Goal: Transaction & Acquisition: Purchase product/service

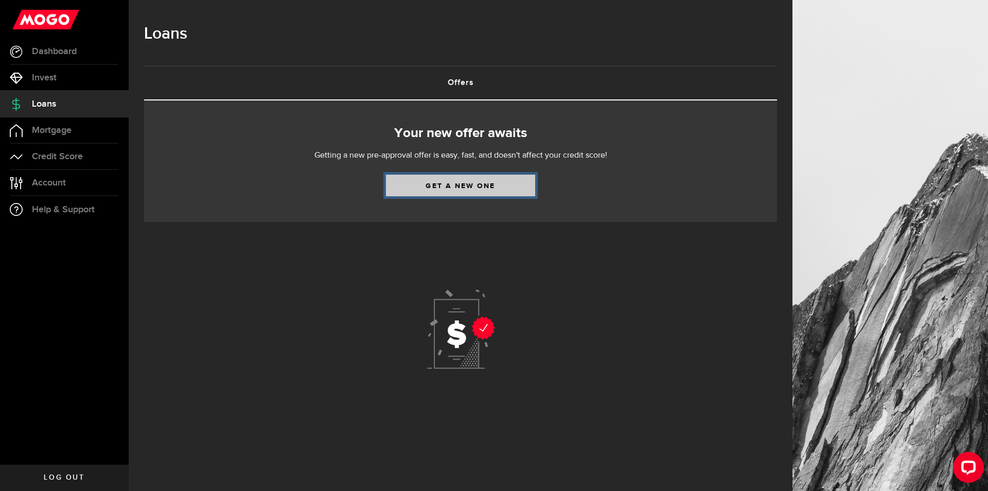
click at [487, 188] on link "Get a new one" at bounding box center [460, 185] width 149 height 22
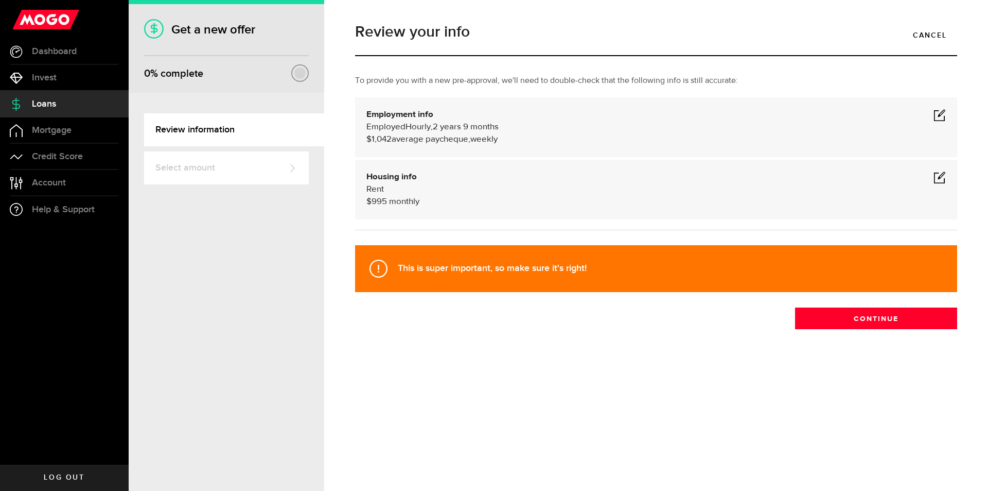
click at [941, 113] on span at bounding box center [940, 115] width 12 height 12
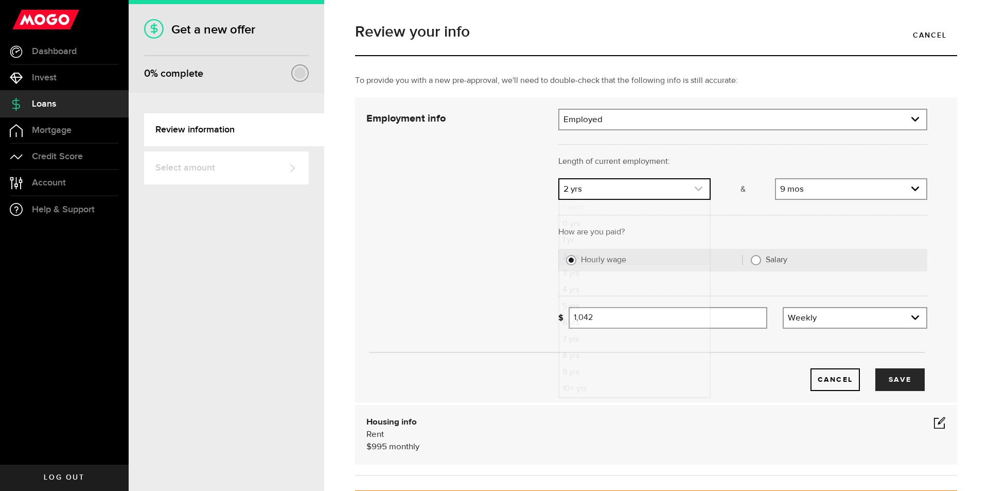
click at [681, 189] on link "expand select" at bounding box center [635, 189] width 150 height 20
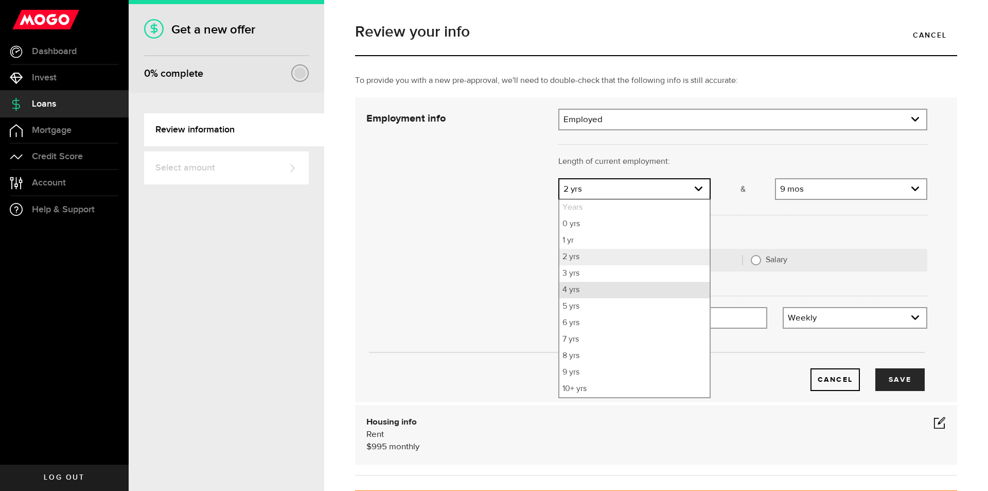
click at [602, 285] on li "4 yrs" at bounding box center [635, 290] width 150 height 16
select select "4"
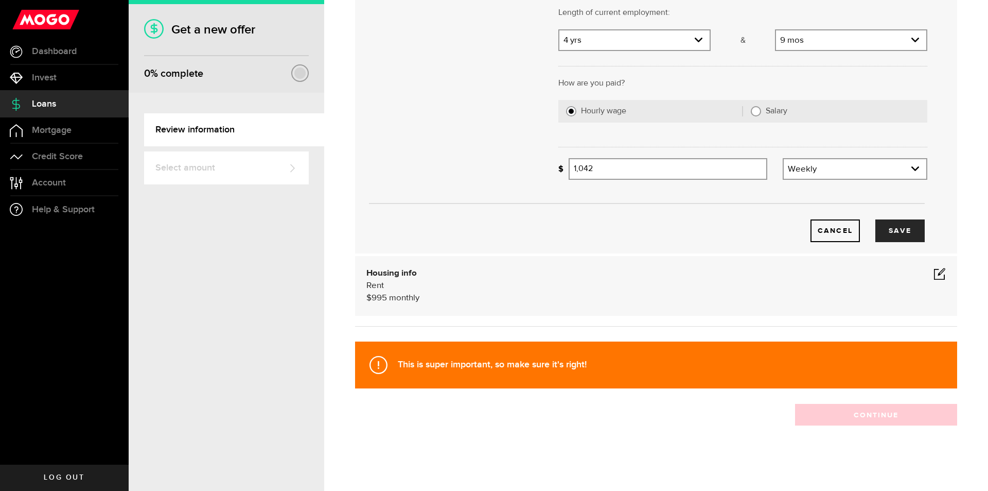
scroll to position [149, 0]
click at [605, 168] on input "1042" at bounding box center [668, 169] width 199 height 22
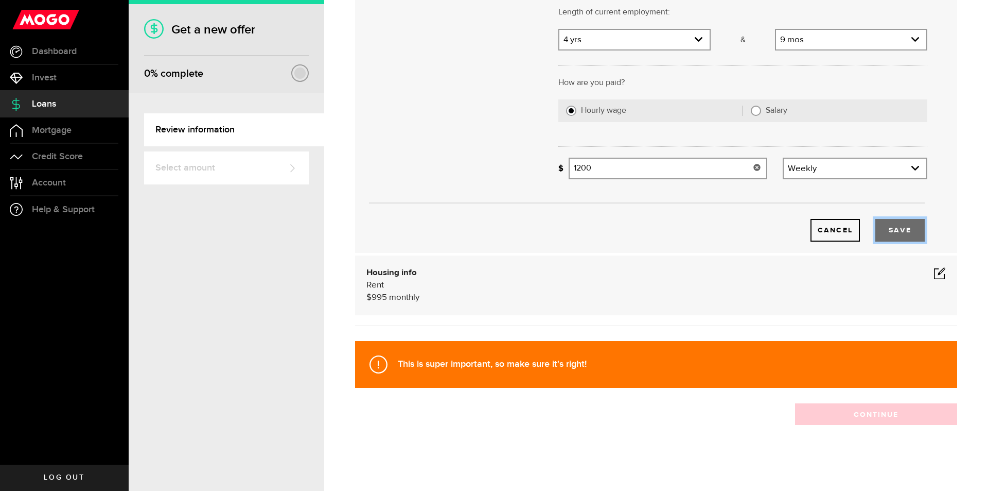
type input "1,200"
click at [893, 221] on button "Save" at bounding box center [900, 230] width 49 height 23
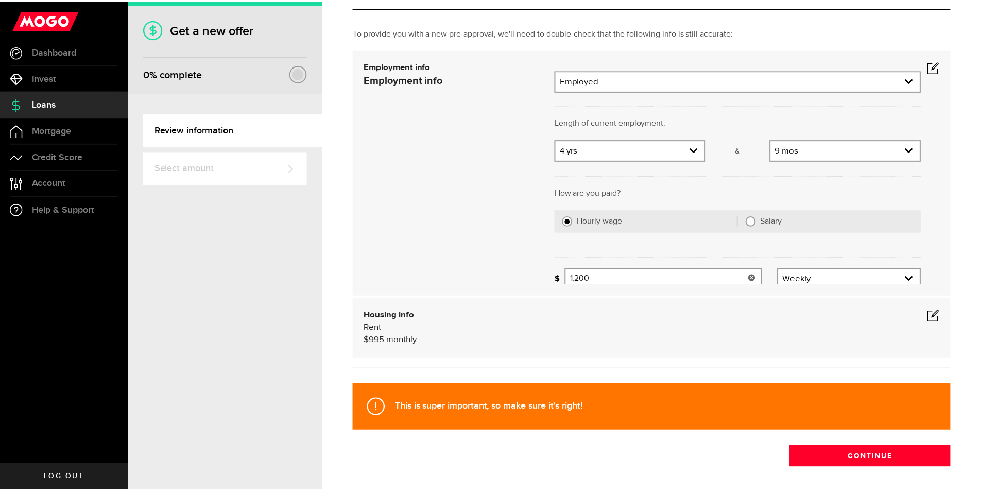
scroll to position [0, 0]
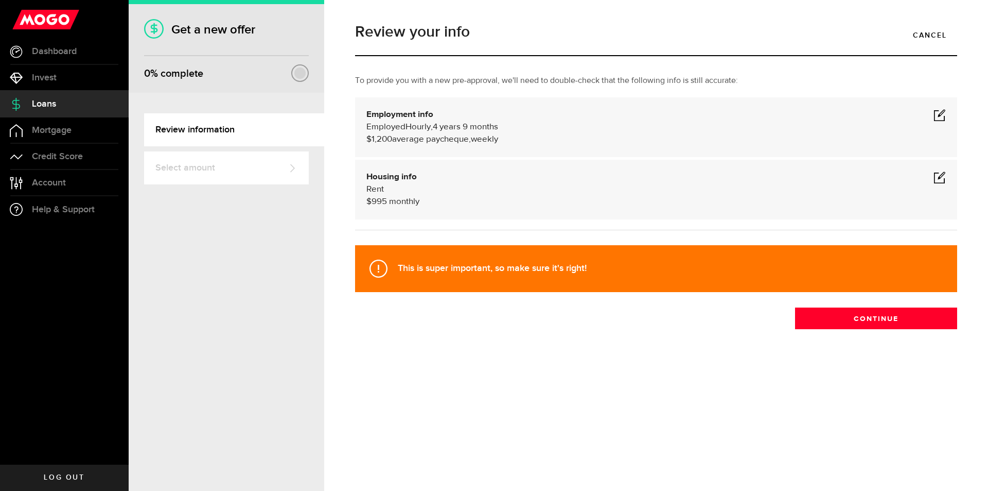
click at [941, 181] on span at bounding box center [940, 177] width 12 height 12
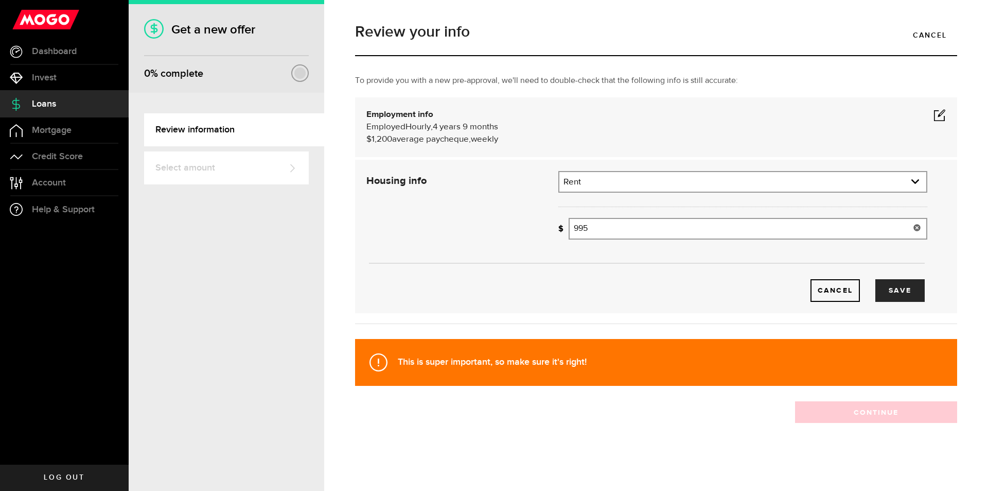
drag, startPoint x: 597, startPoint y: 229, endPoint x: 544, endPoint y: 231, distance: 53.0
click at [544, 231] on div "Housing info Residential status What's your residential status? Rent Residentia…" at bounding box center [647, 236] width 576 height 131
type input "530"
click at [908, 293] on button "Save" at bounding box center [900, 290] width 49 height 23
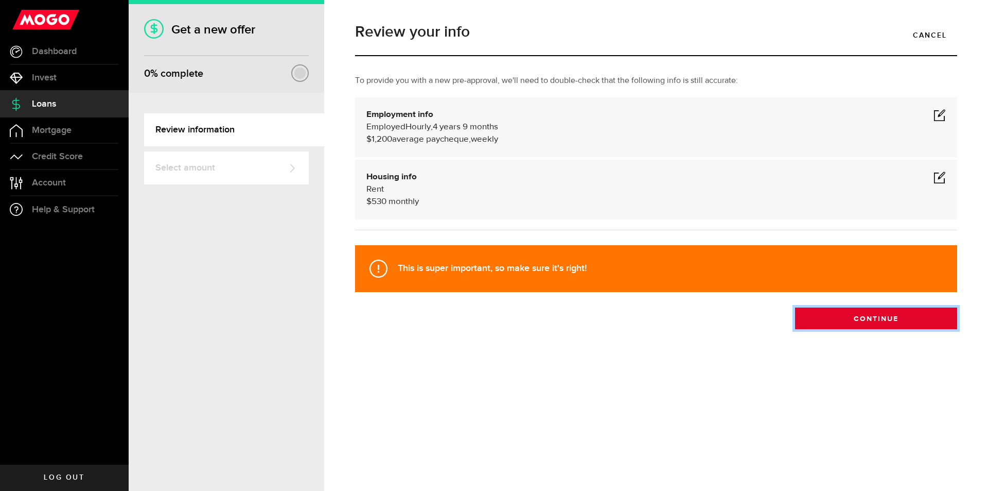
click at [868, 322] on button "Continue" at bounding box center [876, 318] width 162 height 22
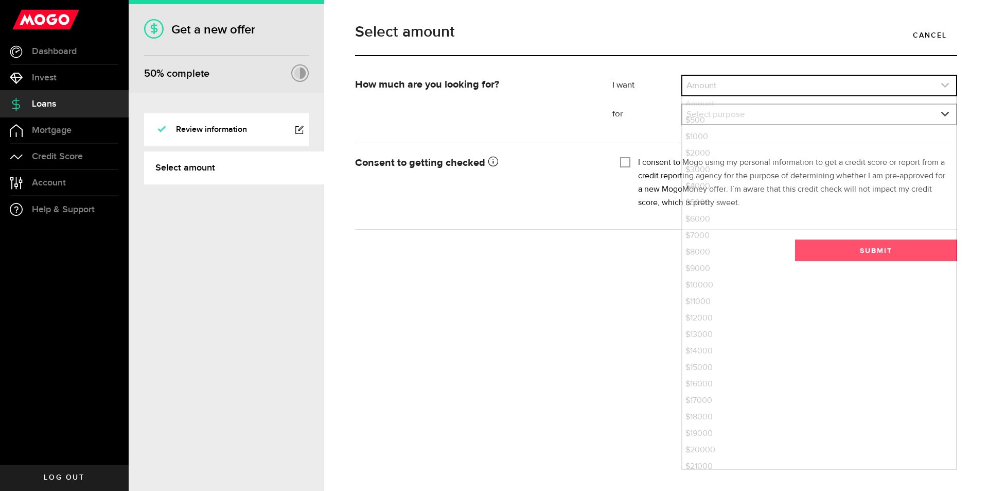
click at [811, 88] on link "expand select" at bounding box center [820, 86] width 274 height 20
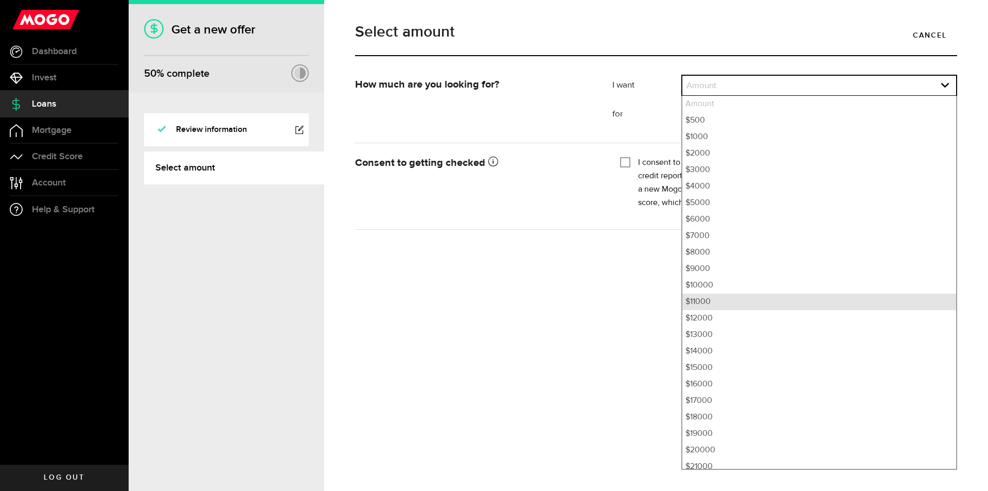
click at [691, 302] on li "$11000" at bounding box center [820, 301] width 274 height 16
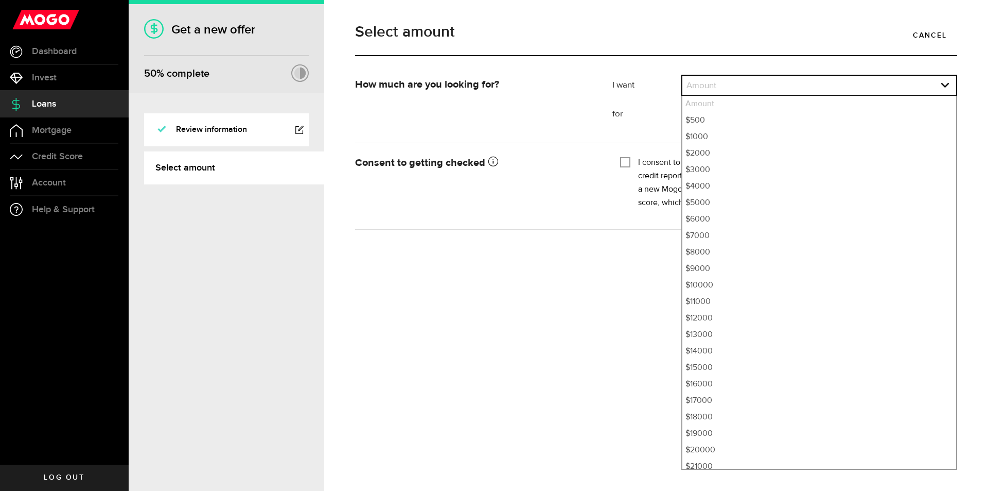
select select "11000"
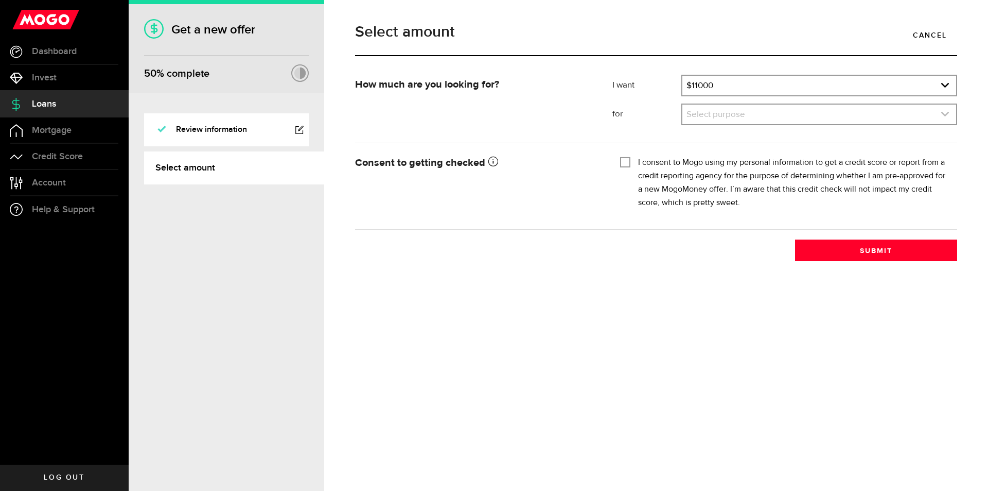
click at [718, 120] on link "expand select" at bounding box center [820, 114] width 274 height 20
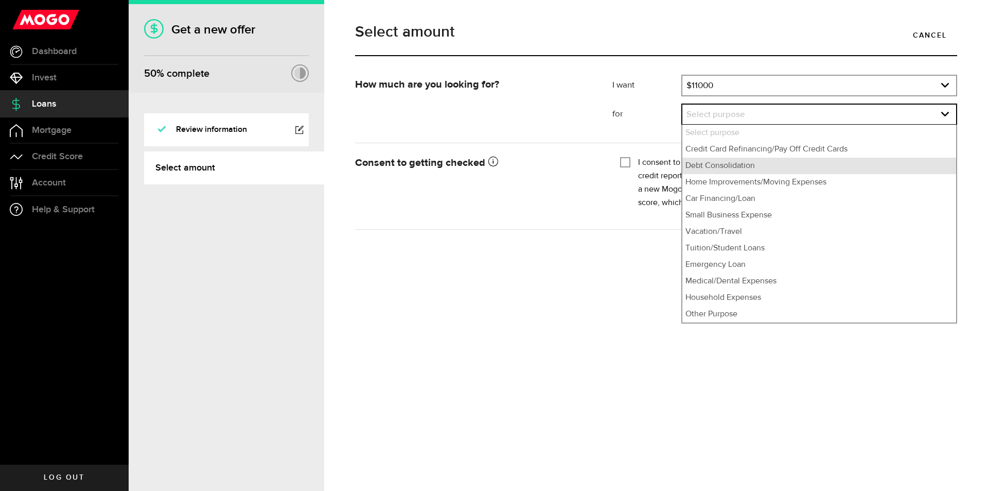
click at [719, 167] on li "Debt Consolidation" at bounding box center [820, 166] width 274 height 16
select select "Debt Consolidation"
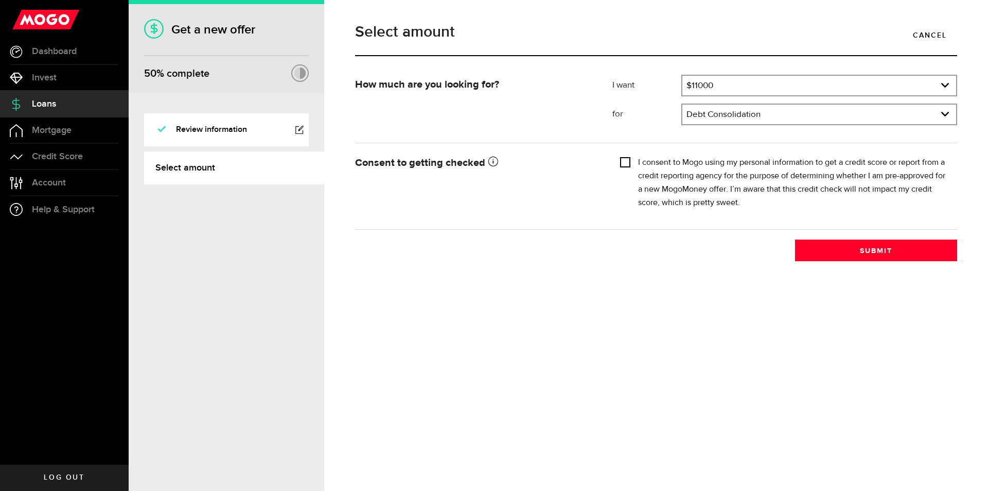
click at [628, 159] on input "I consent to Mogo using my personal information to get a credit score or report…" at bounding box center [625, 161] width 10 height 10
checkbox input "true"
click at [818, 250] on button "Submit" at bounding box center [876, 250] width 162 height 22
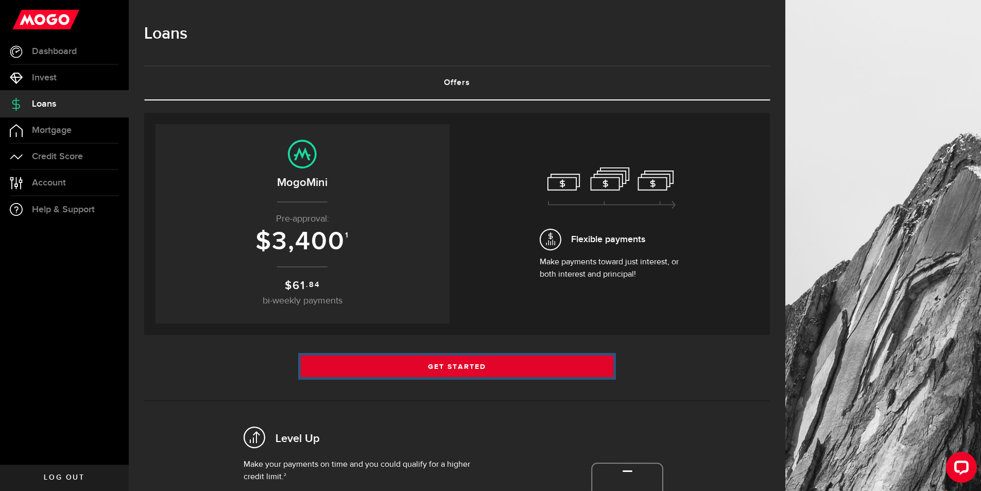
click at [375, 363] on link "Get Started" at bounding box center [457, 366] width 313 height 22
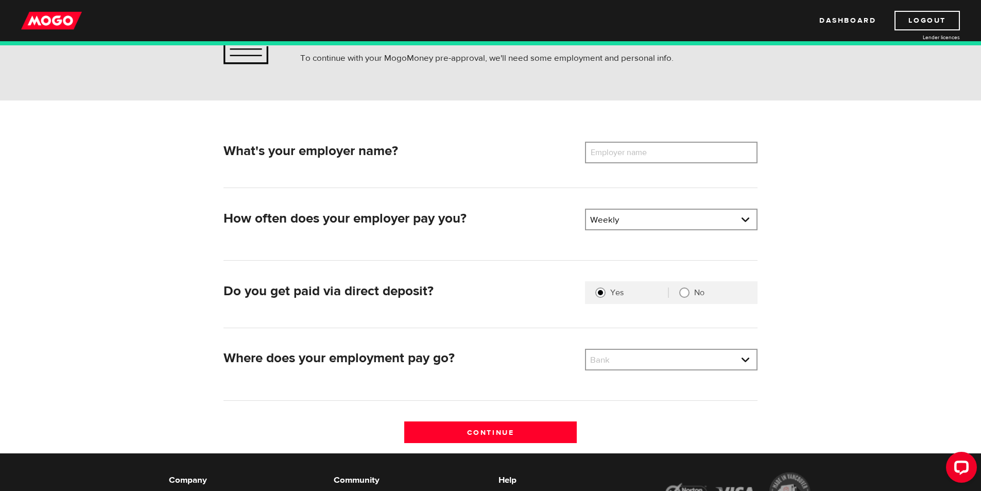
scroll to position [103, 0]
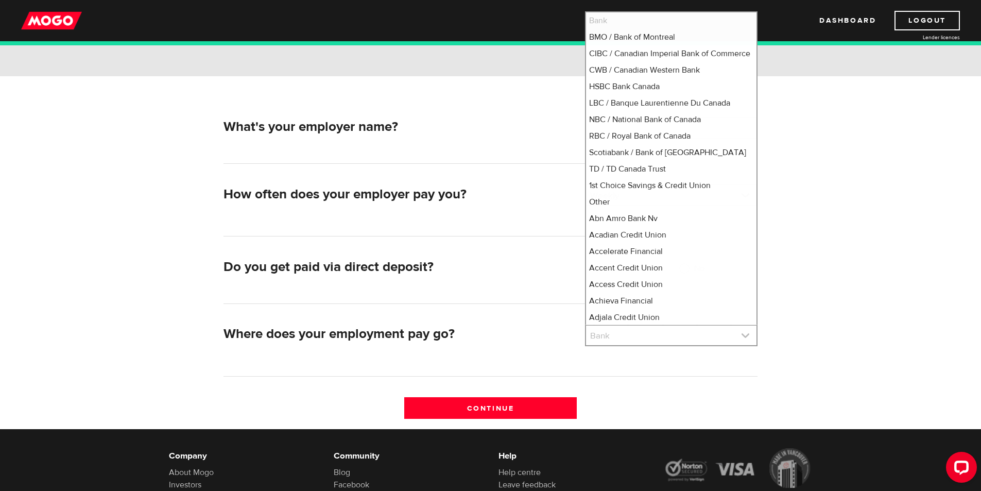
click at [619, 326] on link at bounding box center [671, 335] width 170 height 20
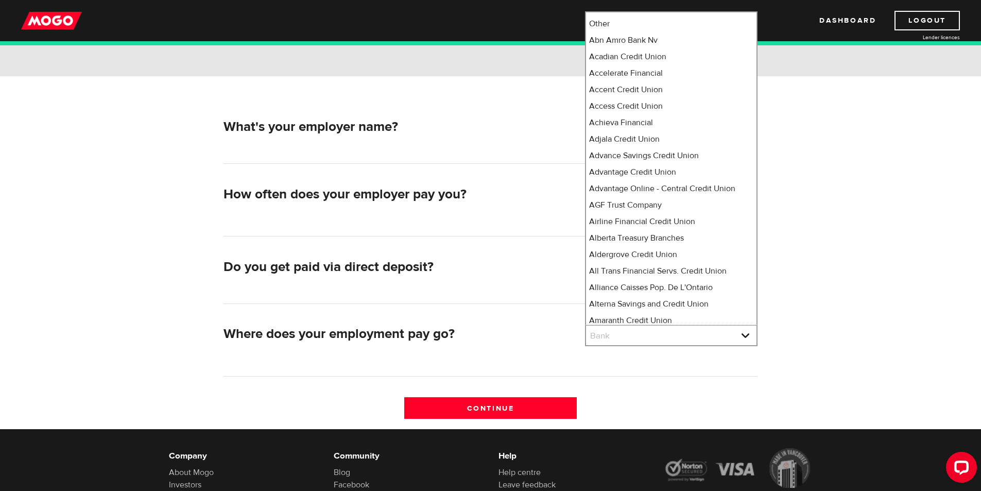
drag, startPoint x: 407, startPoint y: 265, endPoint x: 381, endPoint y: 167, distance: 101.8
click at [405, 263] on h2 "Do you get paid via direct deposit?" at bounding box center [399, 267] width 353 height 16
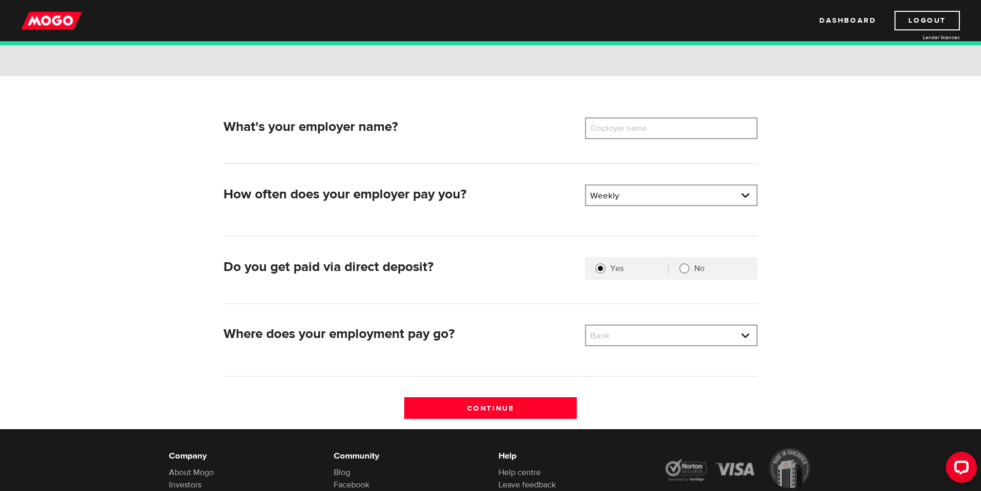
click at [602, 123] on label "Employer name" at bounding box center [626, 128] width 83 height 22
click at [602, 123] on input "Employer name" at bounding box center [671, 128] width 172 height 22
type input "B"
type input "BGCCranbrook and CHMA"
click at [600, 333] on link at bounding box center [671, 335] width 170 height 20
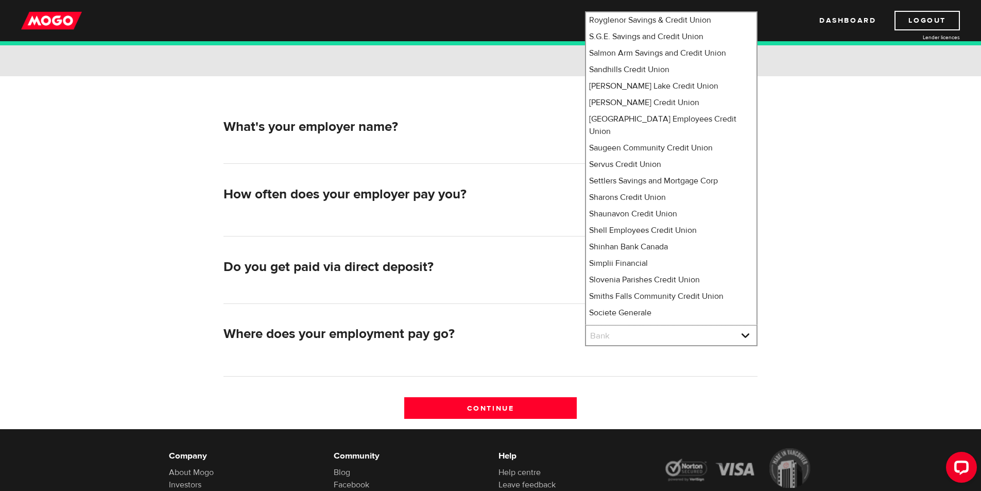
scroll to position [6717, 0]
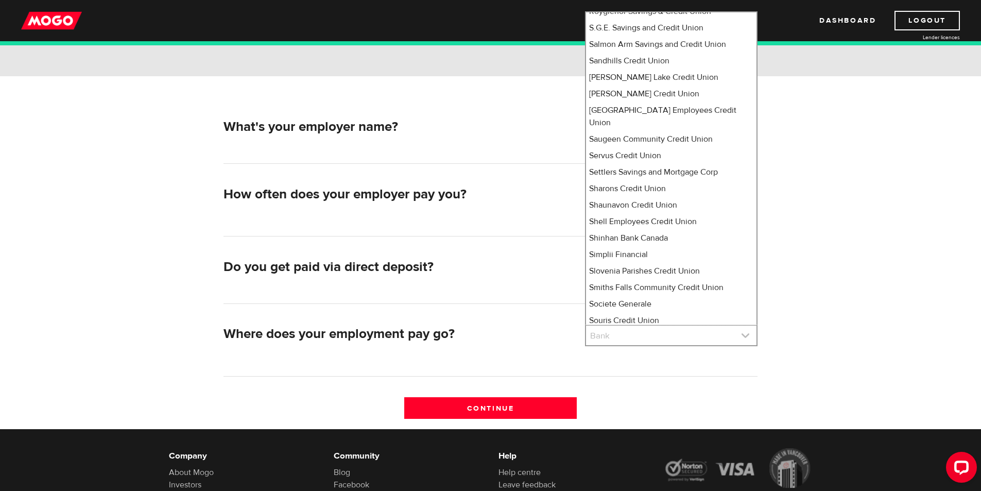
click at [600, 333] on link at bounding box center [671, 335] width 170 height 20
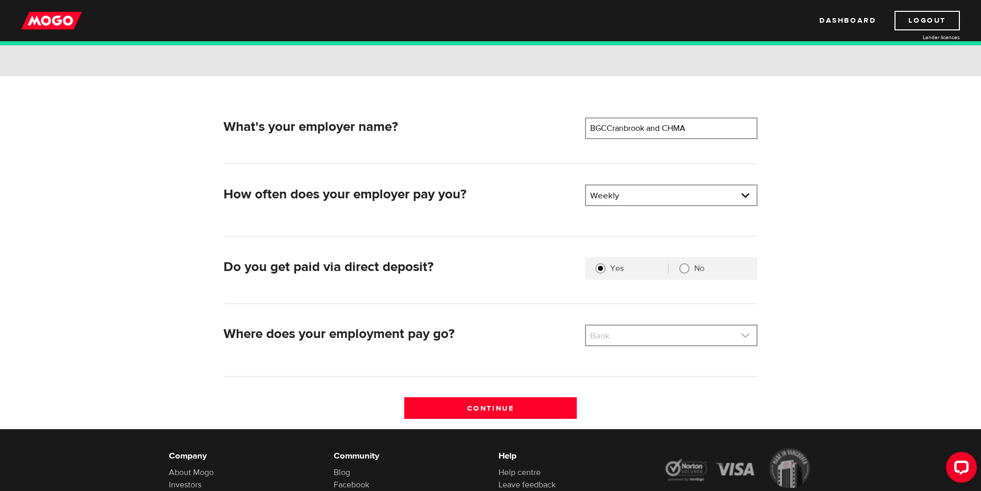
click at [600, 333] on link at bounding box center [671, 335] width 170 height 20
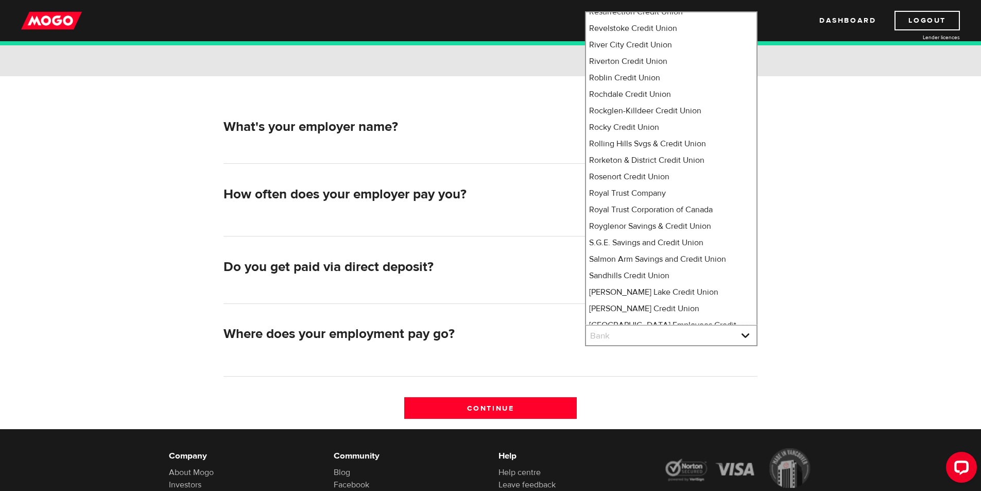
scroll to position [0, 0]
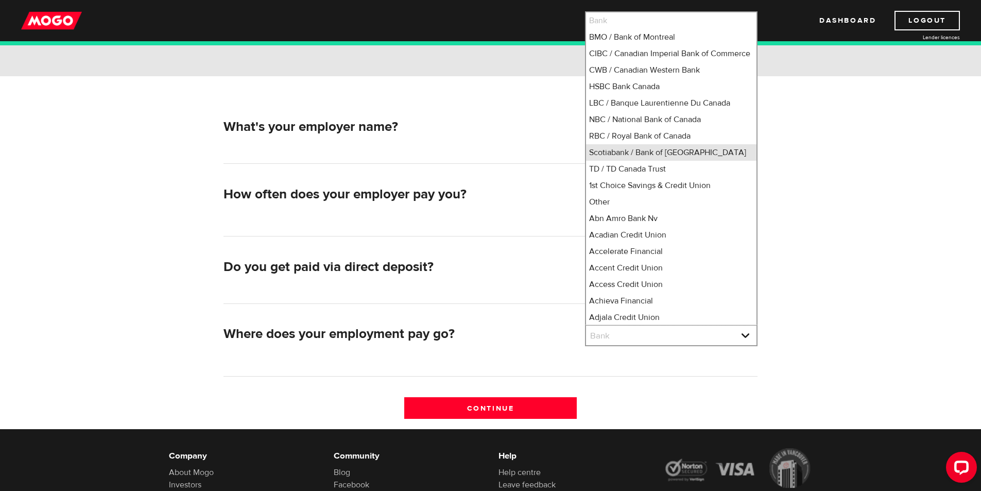
click at [615, 161] on li "Scotiabank / Bank of Nova Scotia" at bounding box center [671, 152] width 170 height 16
select select "2"
click at [625, 161] on li "Scotiabank / Bank of Nova Scotia" at bounding box center [671, 152] width 170 height 16
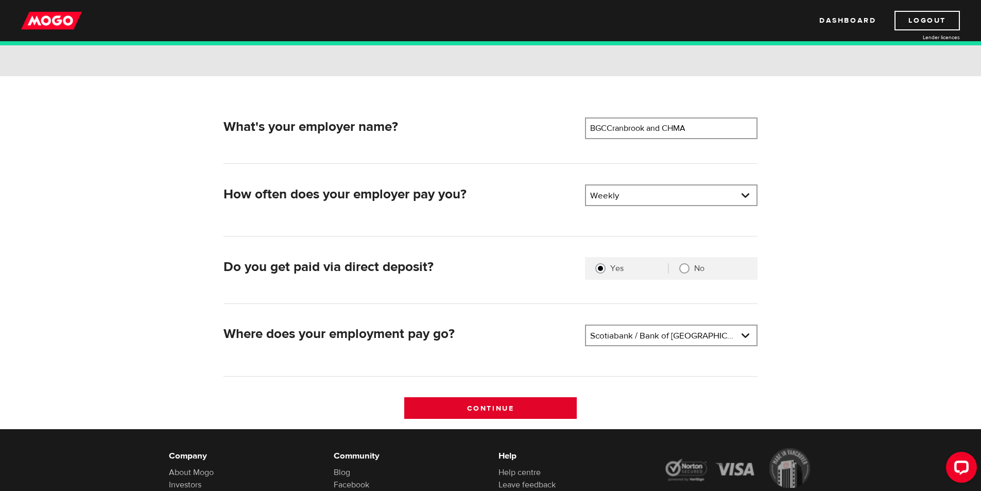
click at [529, 407] on input "Continue" at bounding box center [490, 408] width 172 height 22
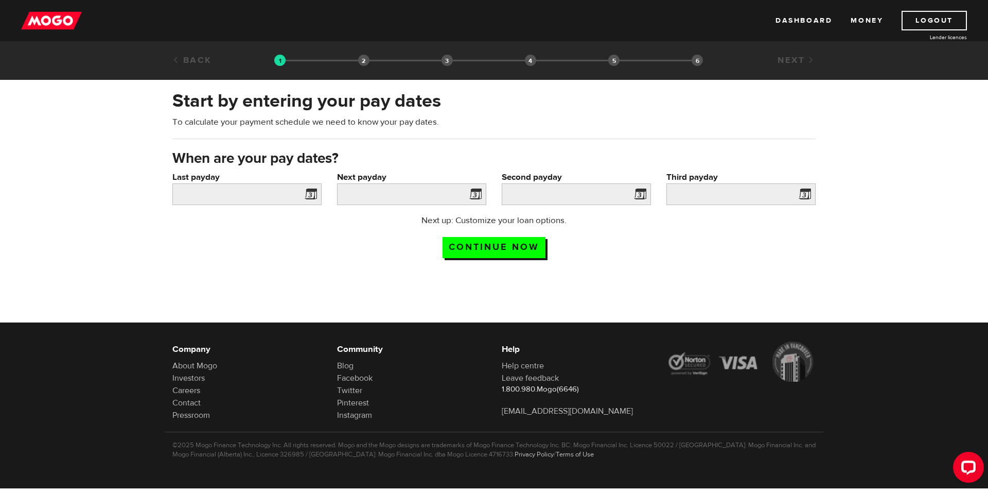
click at [307, 195] on span at bounding box center [308, 195] width 15 height 16
click at [271, 197] on input "Last payday" at bounding box center [246, 194] width 149 height 22
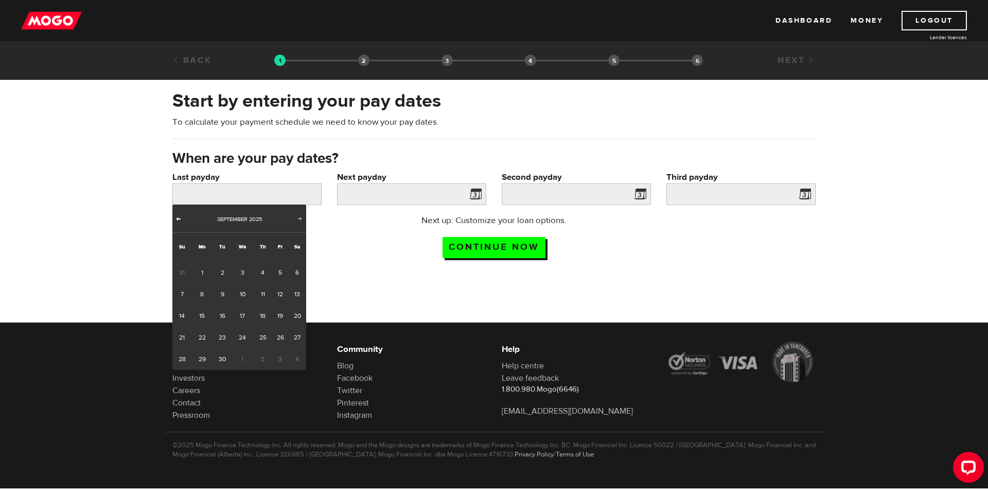
click at [179, 214] on span "Prev" at bounding box center [178, 218] width 8 height 8
click at [275, 352] on link "29" at bounding box center [280, 359] width 16 height 22
type input "[DATE]"
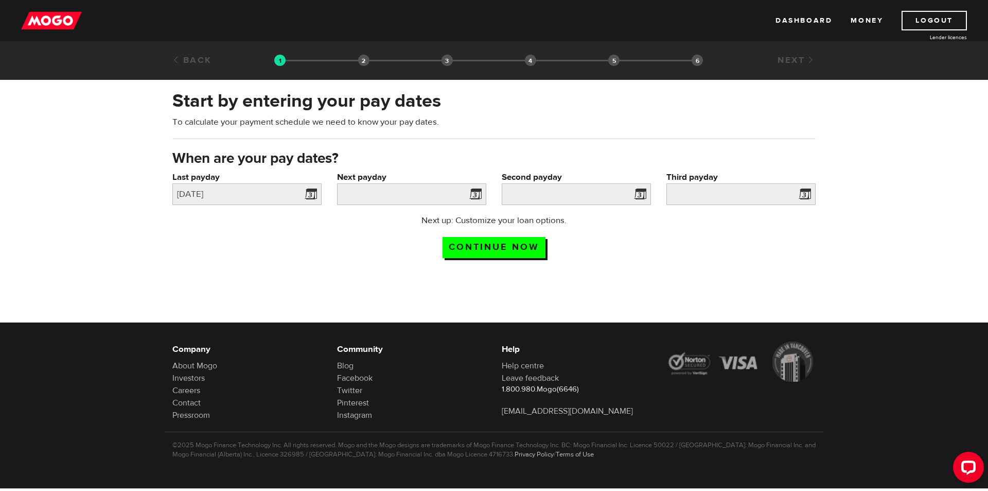
click at [468, 198] on span at bounding box center [473, 195] width 15 height 16
click at [477, 196] on span at bounding box center [473, 195] width 15 height 16
drag, startPoint x: 477, startPoint y: 195, endPoint x: 458, endPoint y: 194, distance: 19.6
click at [477, 194] on span at bounding box center [473, 195] width 15 height 16
click at [424, 192] on input "Next payday" at bounding box center [411, 194] width 149 height 22
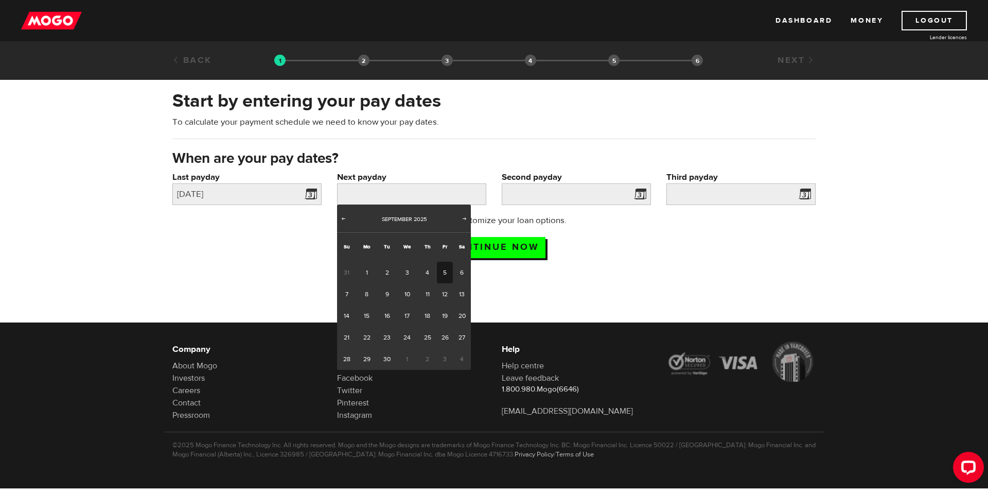
click at [443, 276] on link "5" at bounding box center [445, 272] width 16 height 22
type input "[DATE]"
type input "2025/9/12"
type input "2025/9/19"
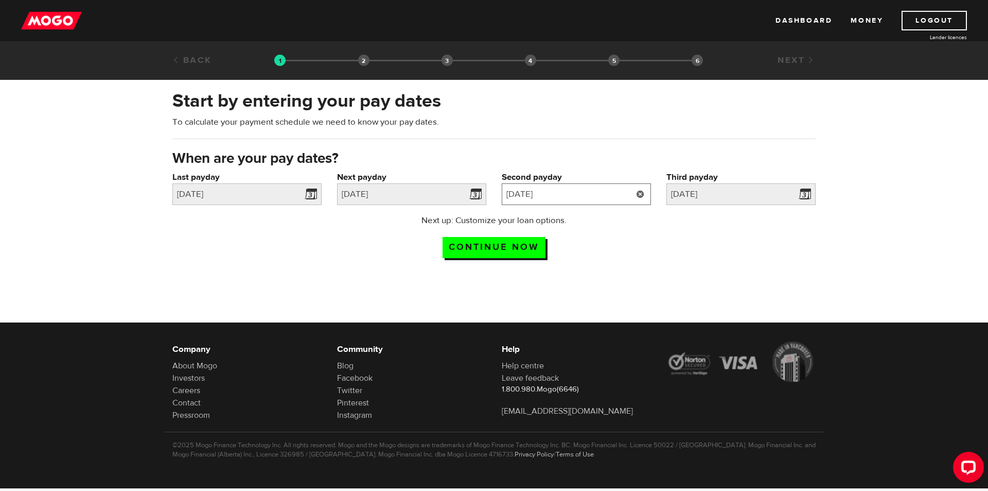
click at [583, 195] on input "2025/9/12" at bounding box center [576, 194] width 149 height 22
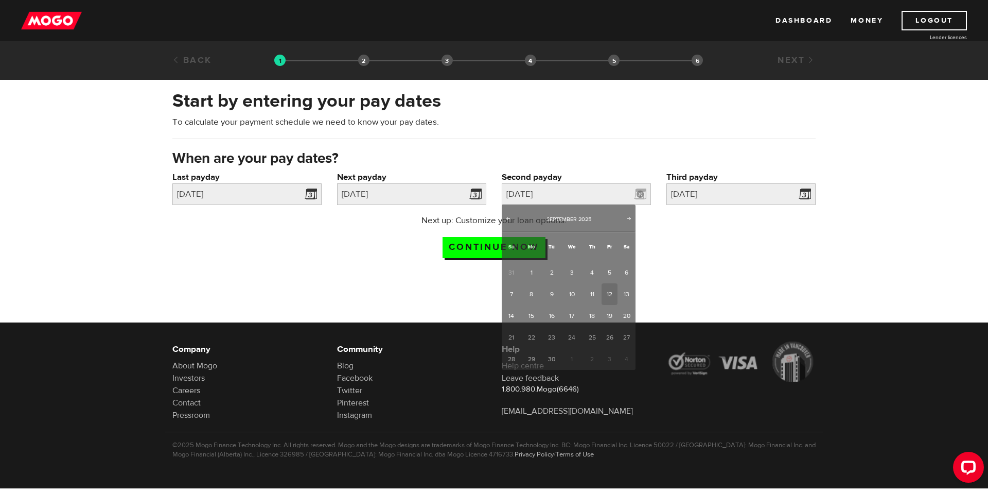
click at [691, 231] on div "Next up: Customize your loan options. Continue now" at bounding box center [494, 239] width 659 height 51
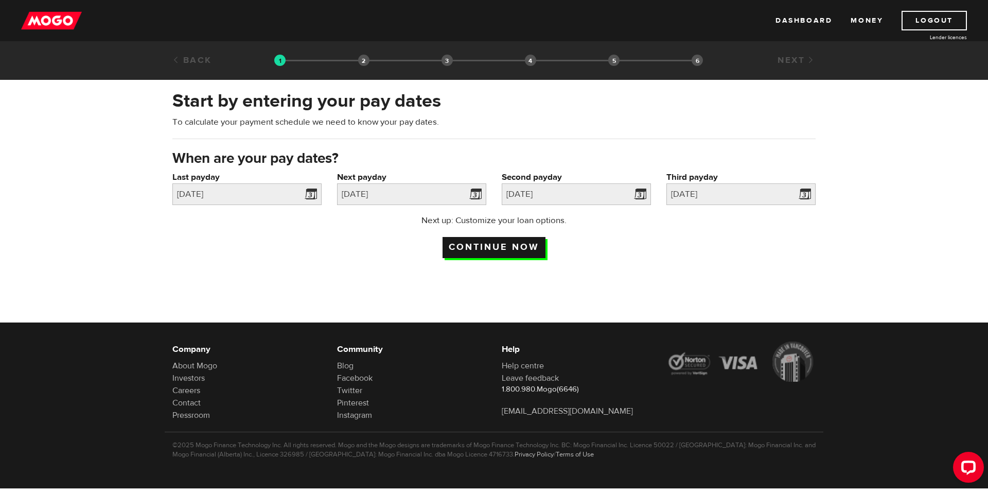
click at [520, 253] on input "Continue now" at bounding box center [494, 247] width 103 height 21
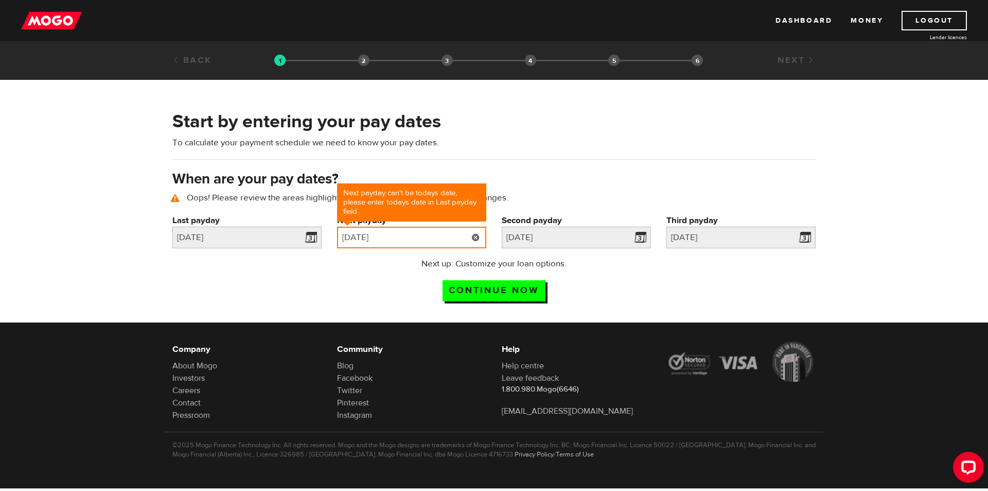
click at [447, 239] on input "[DATE]" at bounding box center [411, 237] width 149 height 22
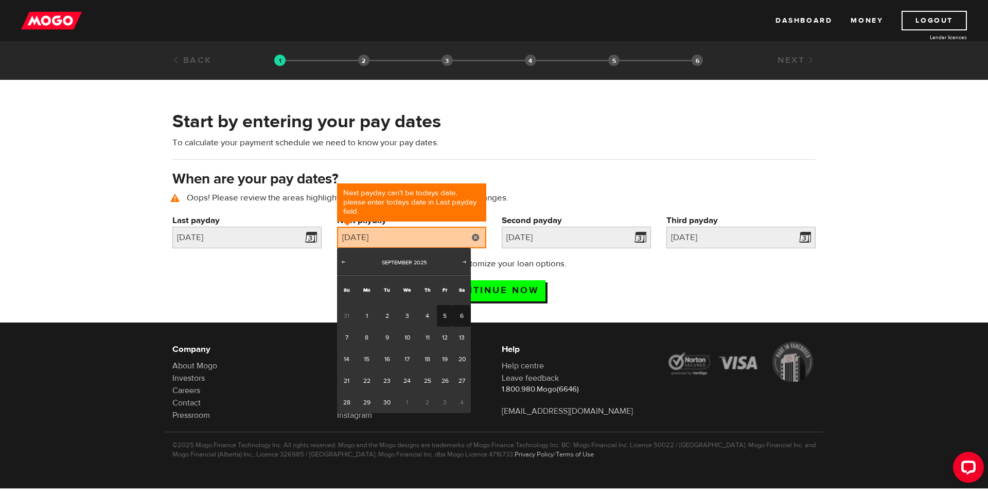
click at [459, 312] on link "6" at bounding box center [462, 316] width 18 height 22
type input "[DATE]"
type input "2025/9/13"
type input "2025/9/20"
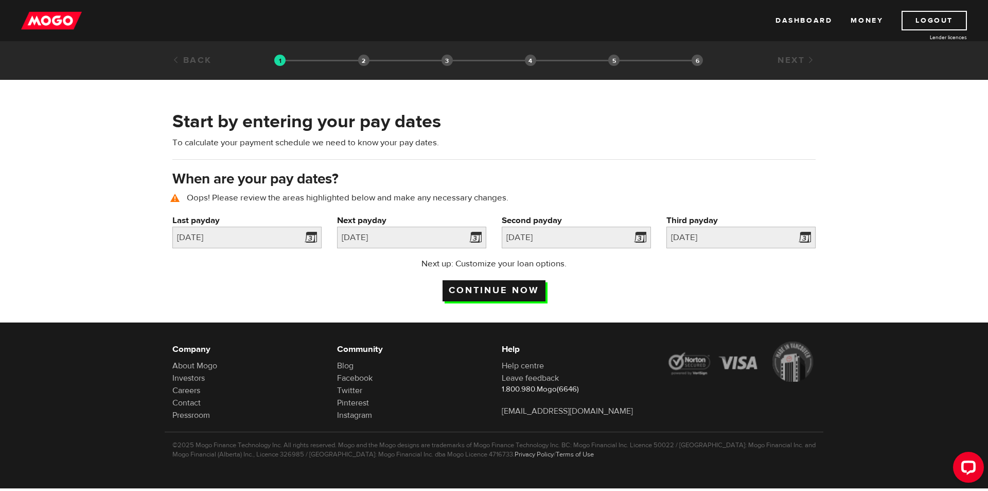
click at [492, 285] on input "Continue now" at bounding box center [494, 290] width 103 height 21
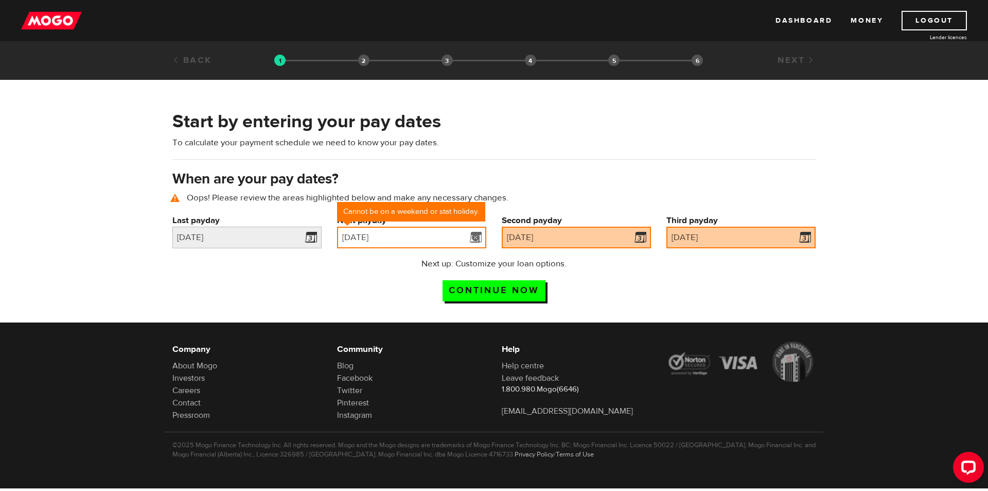
click at [450, 242] on input "2025/09/06" at bounding box center [411, 237] width 149 height 22
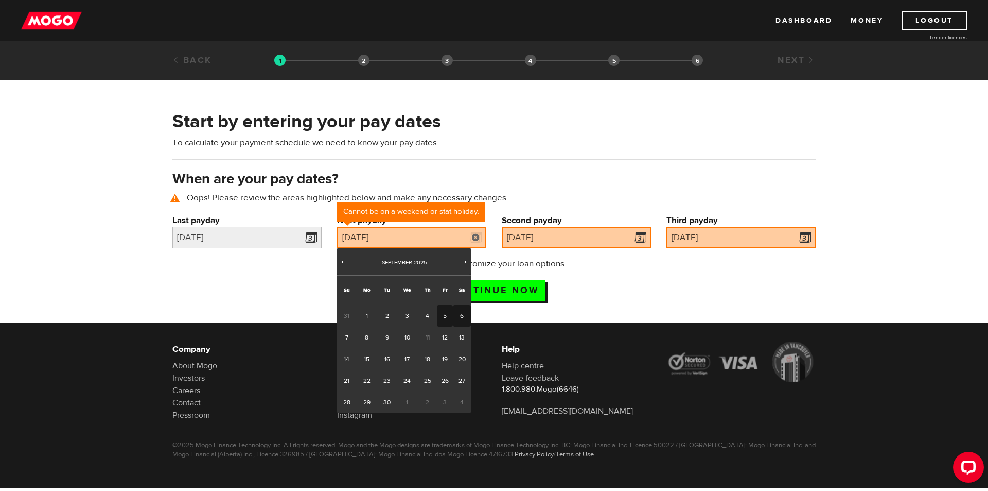
click at [448, 311] on link "5" at bounding box center [445, 316] width 16 height 22
type input "2025/09/05"
type input "2025/9/12"
type input "2025/9/19"
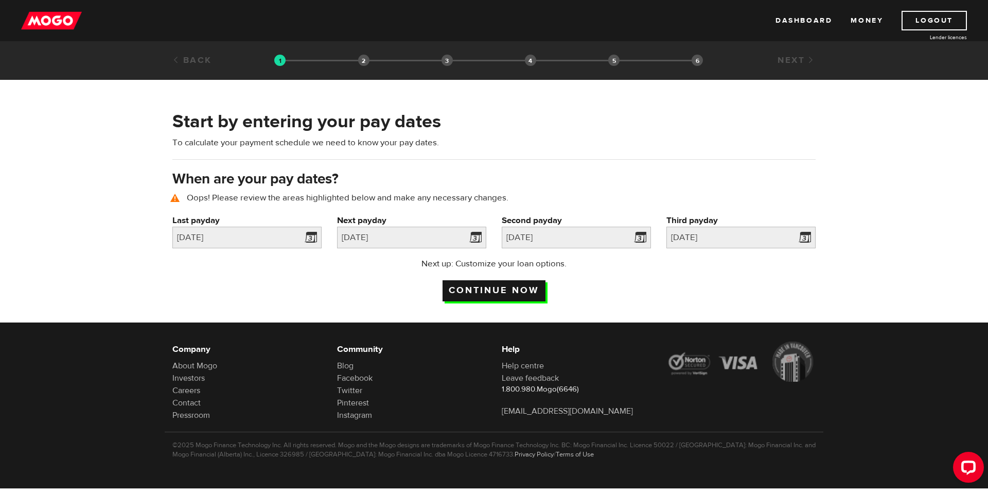
click at [522, 289] on input "Continue now" at bounding box center [494, 290] width 103 height 21
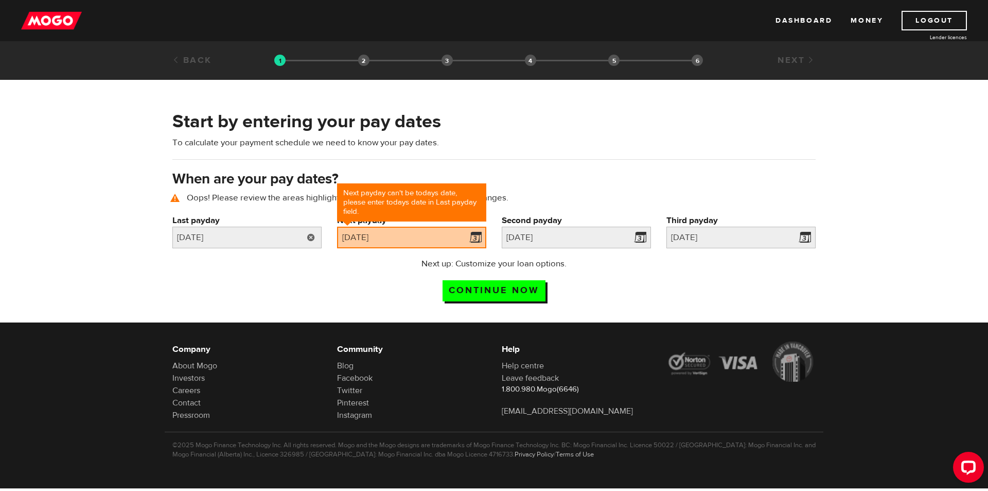
click at [305, 239] on link at bounding box center [311, 237] width 21 height 22
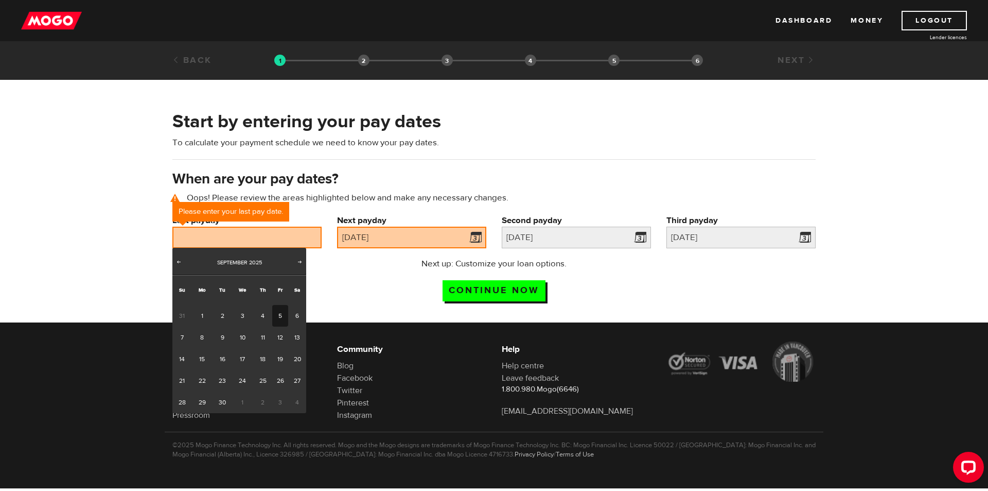
click at [282, 313] on link "5" at bounding box center [280, 316] width 16 height 22
type input "[DATE]"
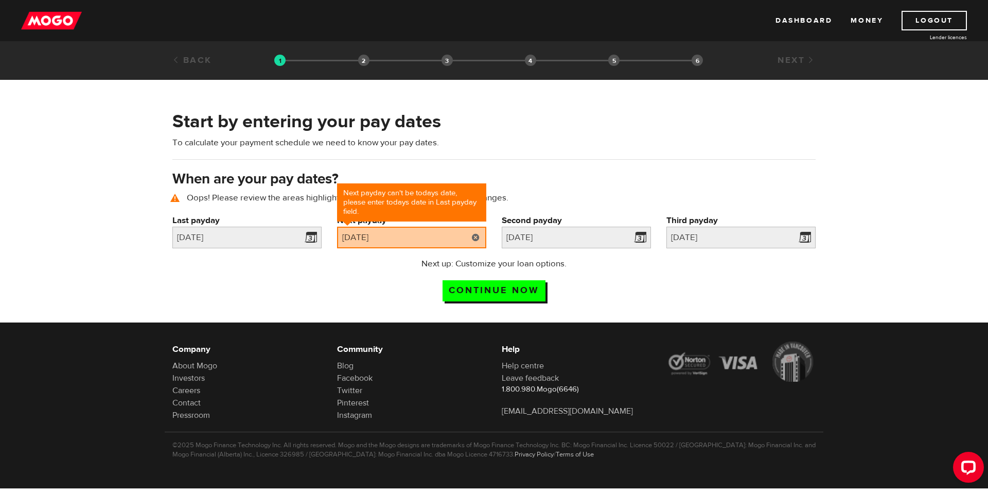
click at [480, 243] on link at bounding box center [475, 237] width 21 height 22
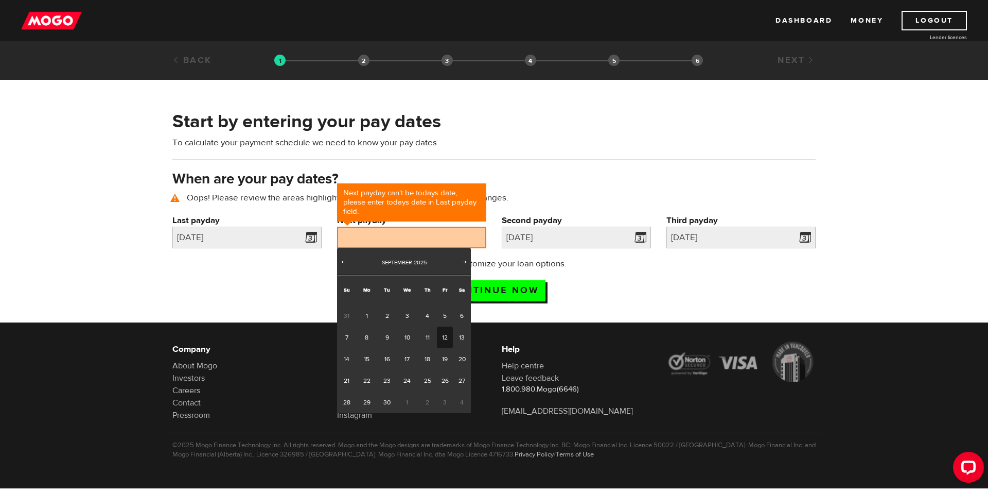
click at [443, 338] on link "12" at bounding box center [445, 337] width 16 height 22
type input "[DATE]"
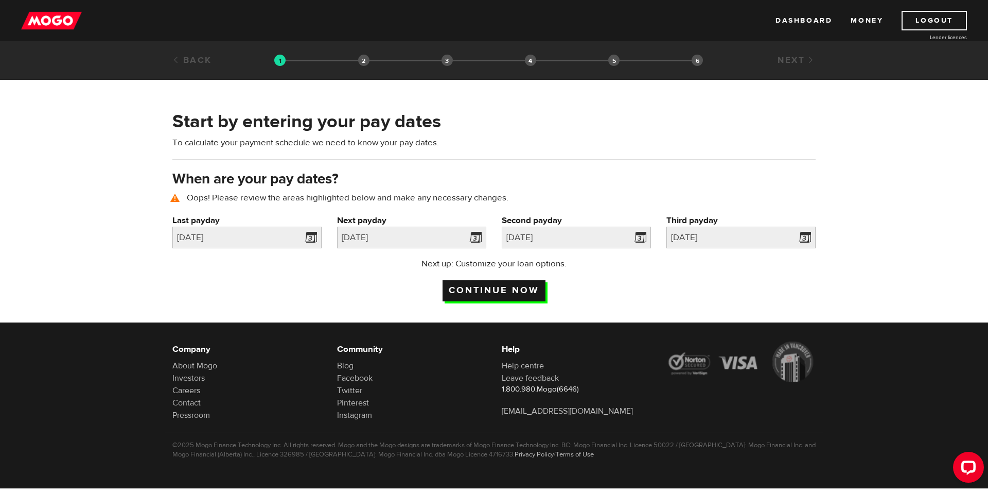
click at [490, 286] on input "Continue now" at bounding box center [494, 290] width 103 height 21
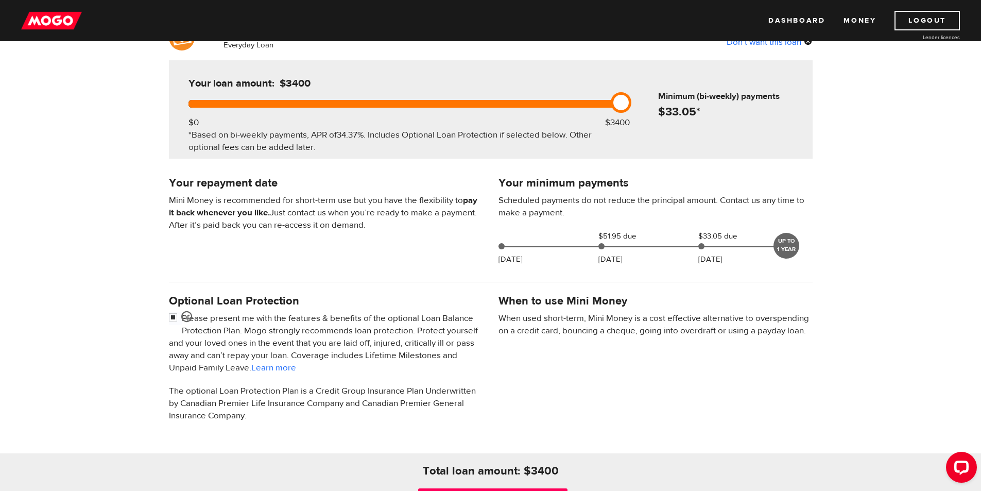
scroll to position [206, 0]
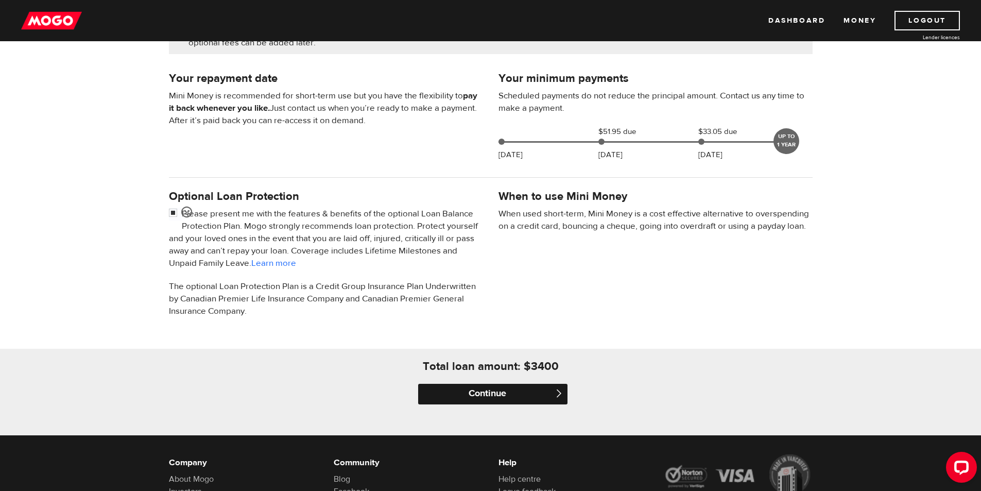
click at [513, 394] on input "Continue" at bounding box center [492, 393] width 149 height 21
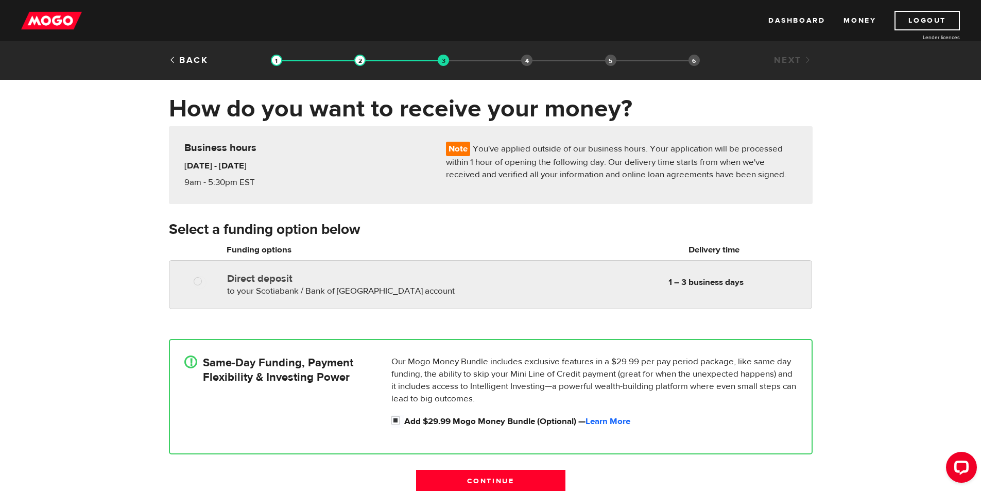
scroll to position [51, 0]
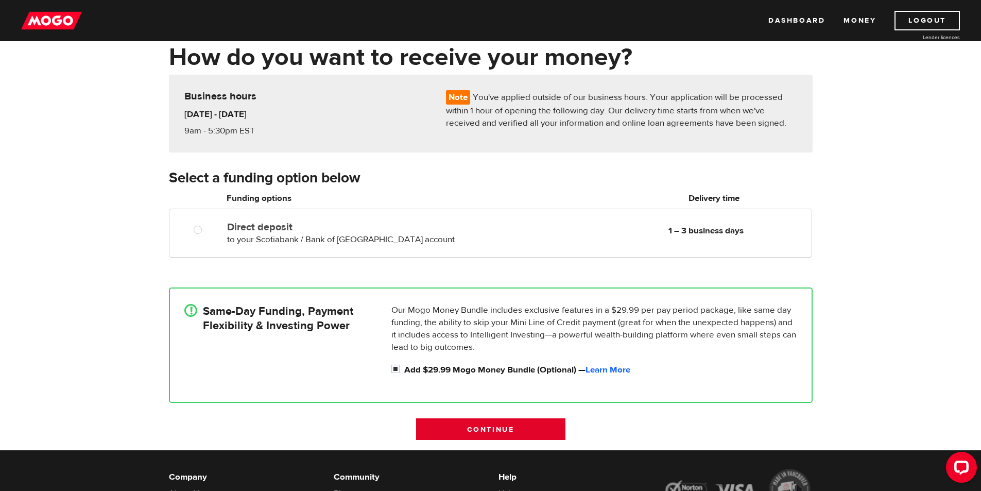
click at [470, 432] on input "Continue" at bounding box center [490, 429] width 149 height 22
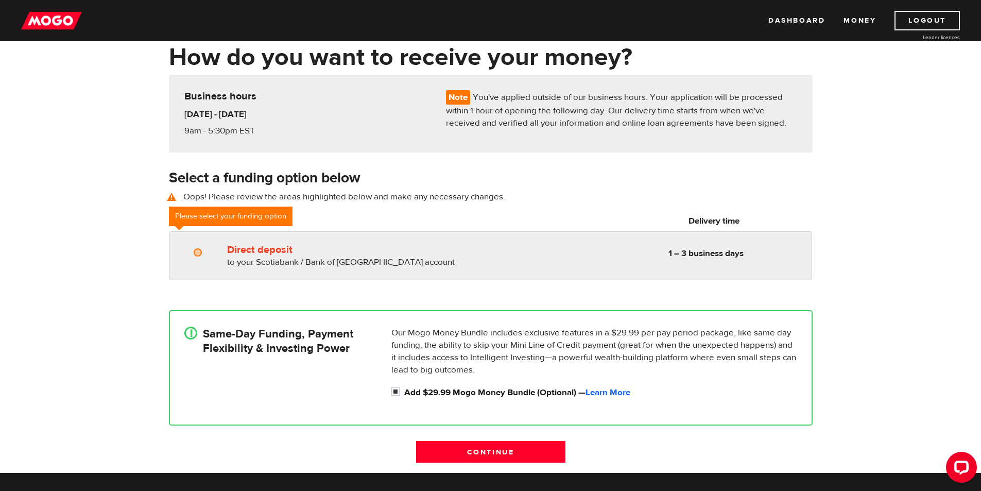
radio input "true"
click at [202, 257] on input "Direct deposit" at bounding box center [200, 253] width 13 height 13
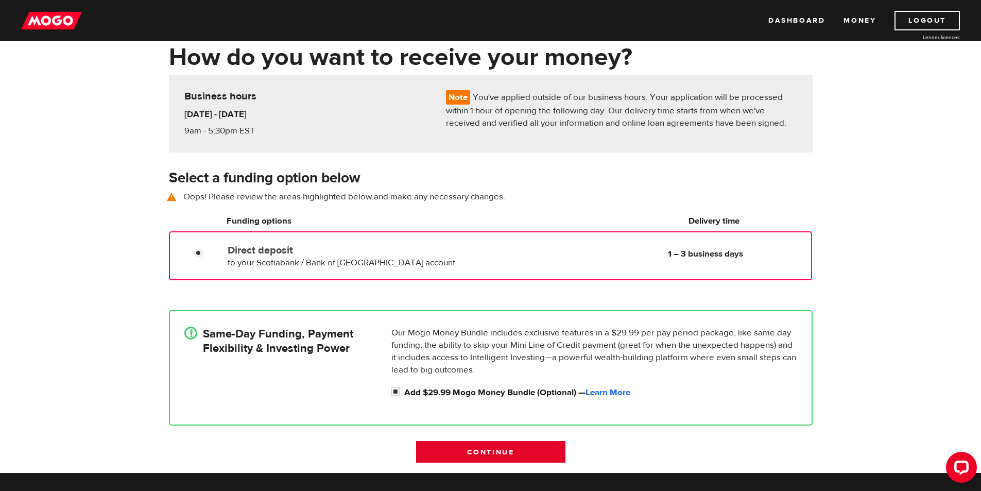
click at [448, 451] on input "Continue" at bounding box center [490, 452] width 149 height 22
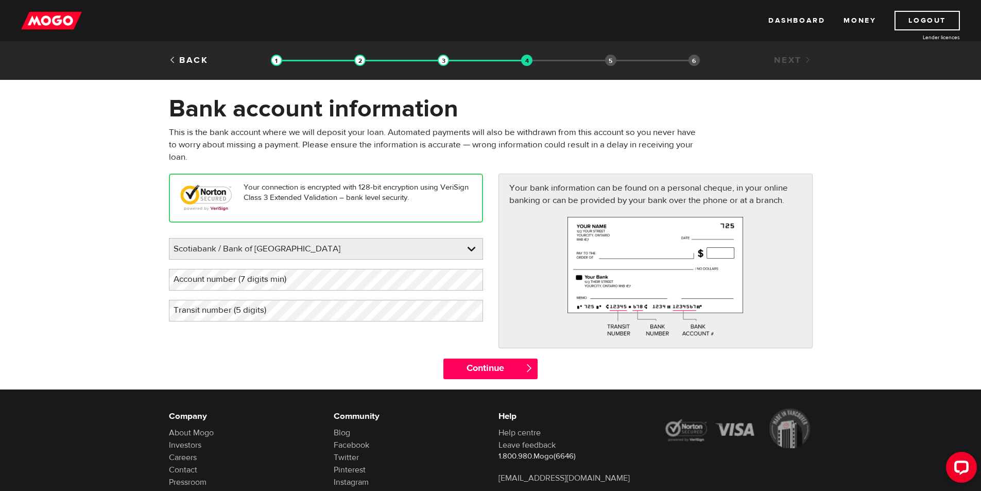
click at [202, 283] on label "Account number (7 digits min)" at bounding box center [238, 279] width 138 height 21
click at [206, 313] on label "Transit number (5 digits)" at bounding box center [228, 310] width 118 height 21
click at [469, 370] on input "Continue" at bounding box center [490, 368] width 94 height 21
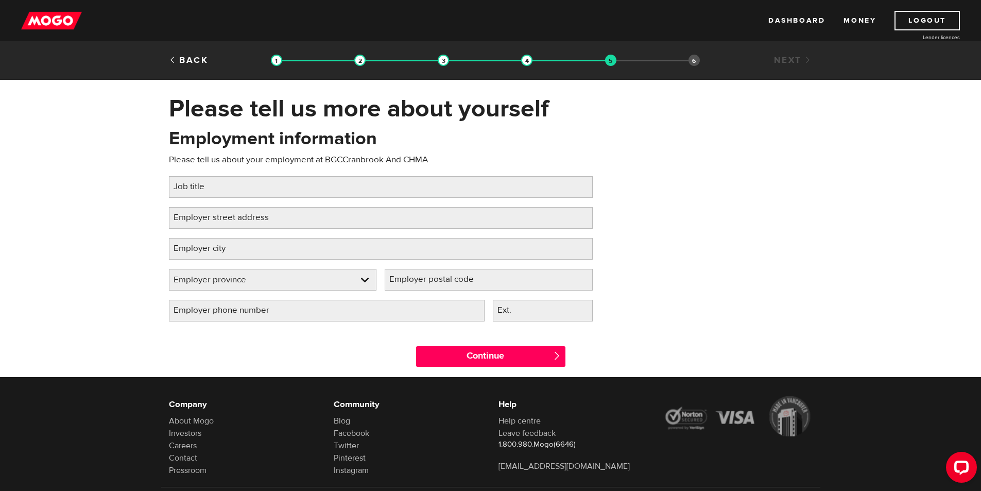
click at [202, 176] on label "Job title" at bounding box center [197, 186] width 57 height 21
click at [202, 176] on input "Job title" at bounding box center [381, 187] width 424 height 22
type input "Program Manager and Second Stage Service Worker"
click at [190, 216] on label "Employer street address" at bounding box center [229, 217] width 121 height 21
click at [190, 216] on input "Employer street address" at bounding box center [381, 218] width 424 height 22
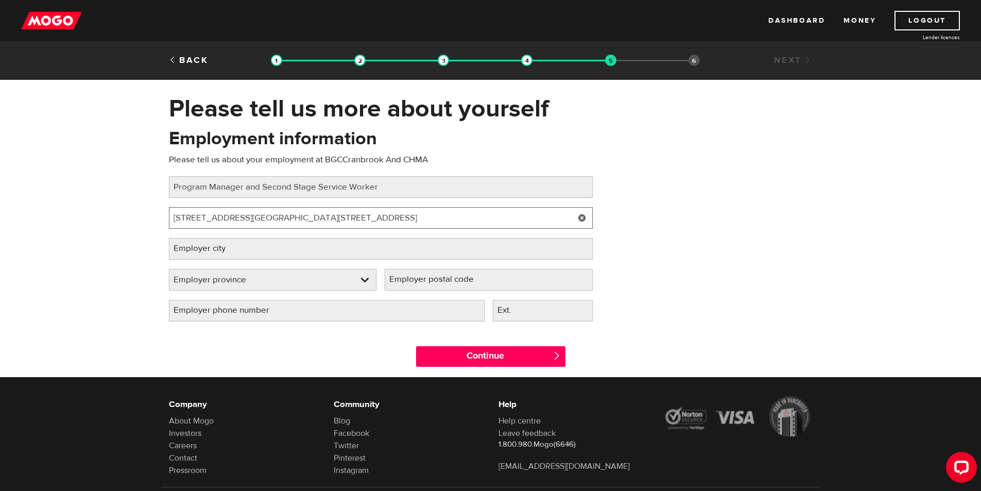
type input "[STREET_ADDRESS][GEOGRAPHIC_DATA][STREET_ADDRESS]"
click at [243, 249] on label "Employer city" at bounding box center [208, 248] width 78 height 21
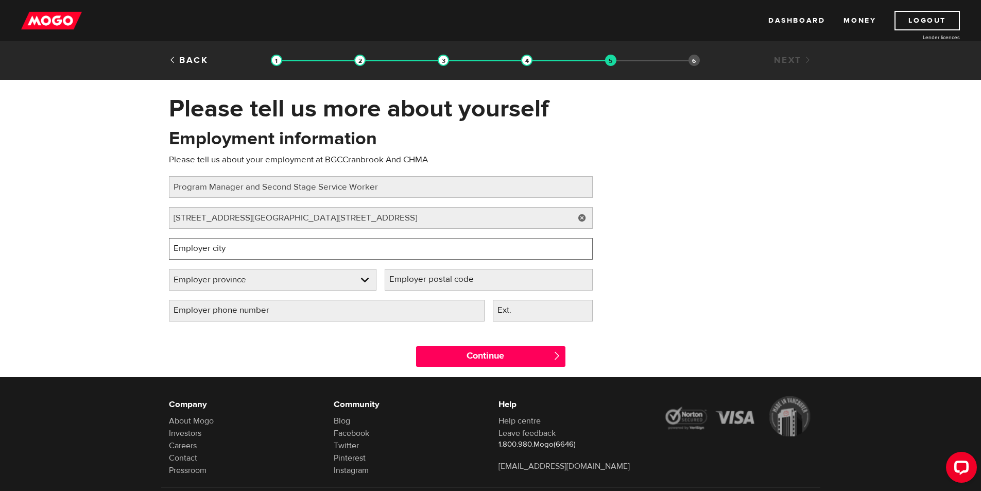
click at [243, 249] on input "Employer city" at bounding box center [381, 249] width 424 height 22
type input "Cranbrook"
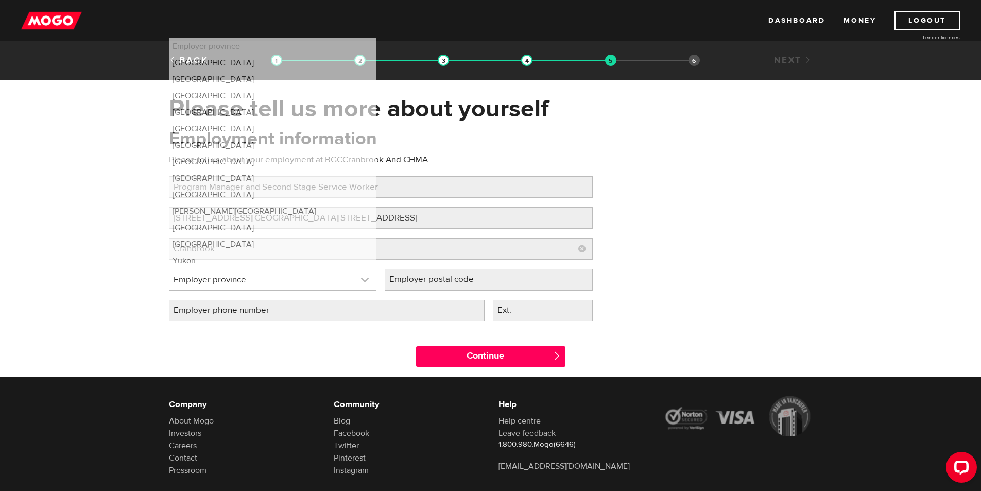
click at [257, 282] on link at bounding box center [272, 279] width 207 height 21
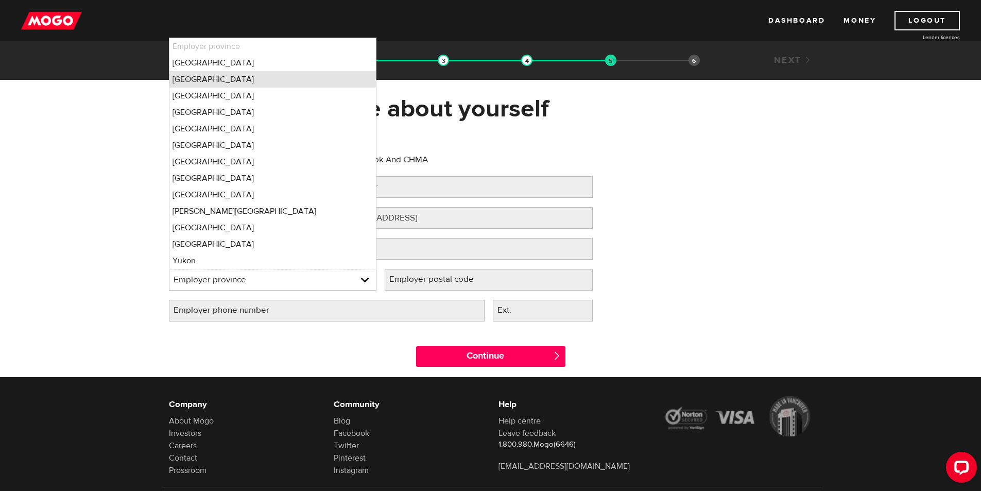
click at [207, 80] on li "[GEOGRAPHIC_DATA]" at bounding box center [272, 79] width 207 height 16
select select "BC"
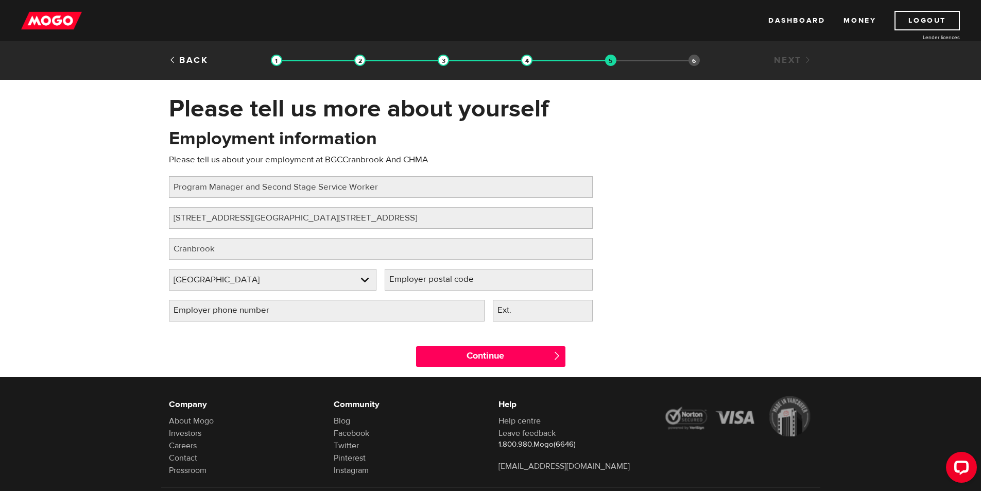
click at [186, 308] on label "Employer phone number" at bounding box center [229, 310] width 121 height 21
click at [186, 308] on input "Employer phone number" at bounding box center [327, 311] width 316 height 22
type input "(9 ) -"
type input "(250) 919-5770"
click at [476, 353] on input "Continue" at bounding box center [490, 356] width 149 height 21
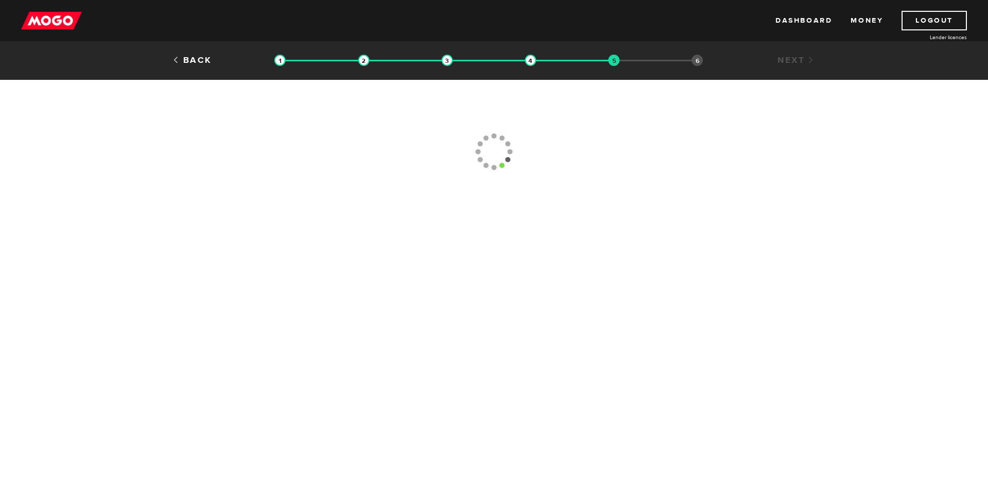
type input "[PHONE_NUMBER]"
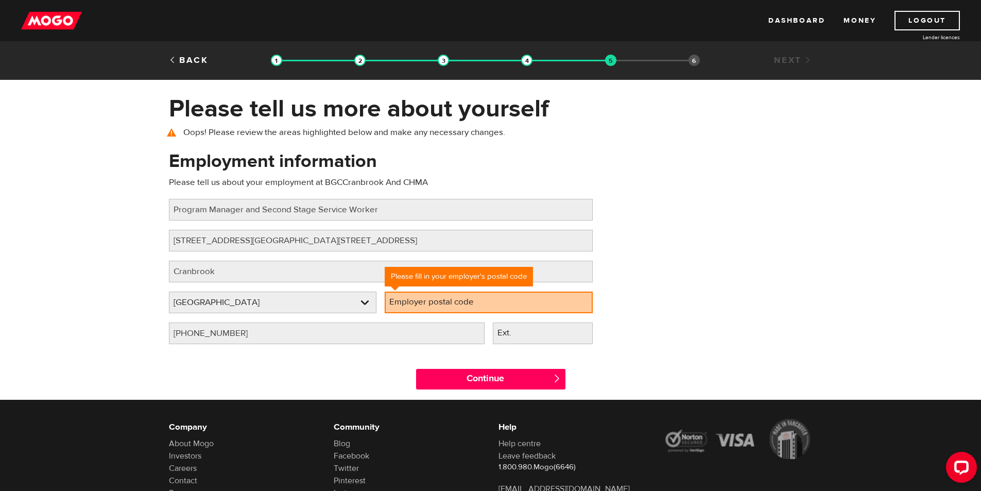
click at [438, 305] on label "Employer postal code" at bounding box center [439, 301] width 110 height 21
click at [438, 305] on input "Employer postal code" at bounding box center [488, 302] width 208 height 22
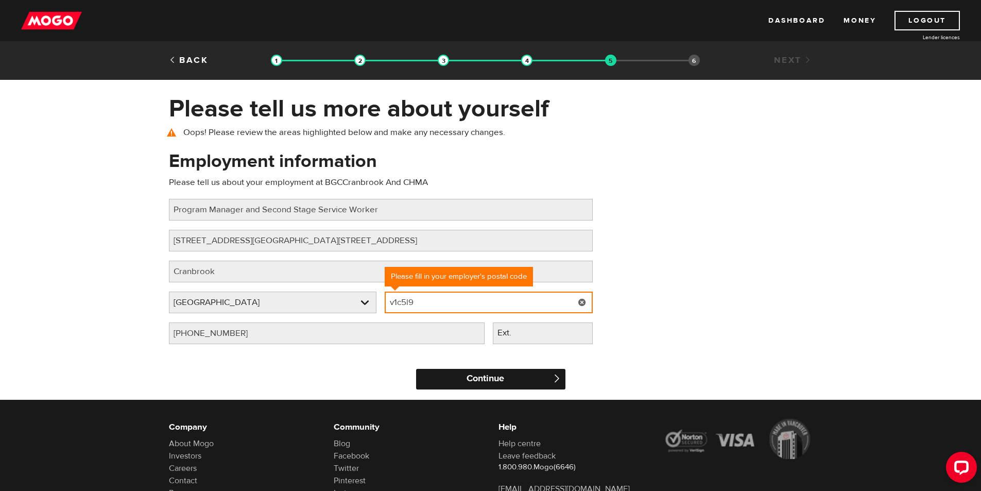
type input "v1c5l9"
click at [488, 382] on input "Continue" at bounding box center [490, 379] width 149 height 21
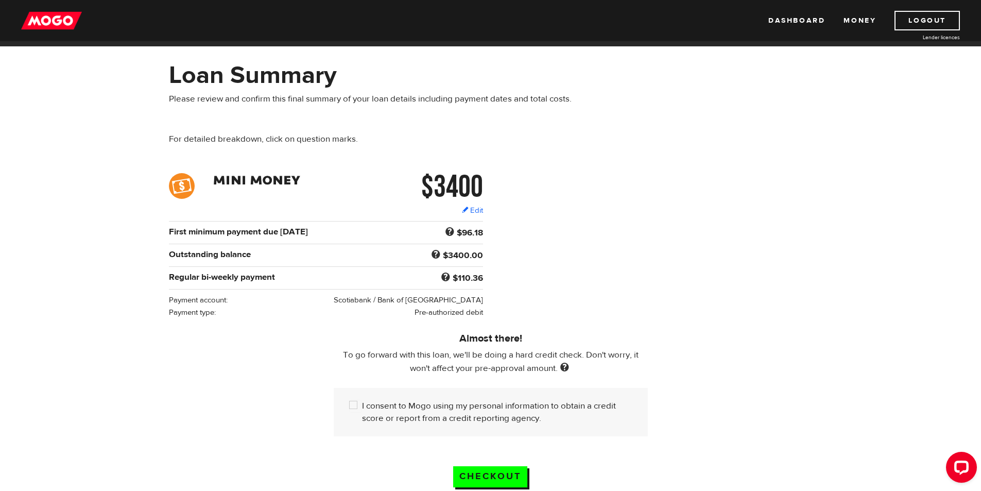
scroll to position [51, 0]
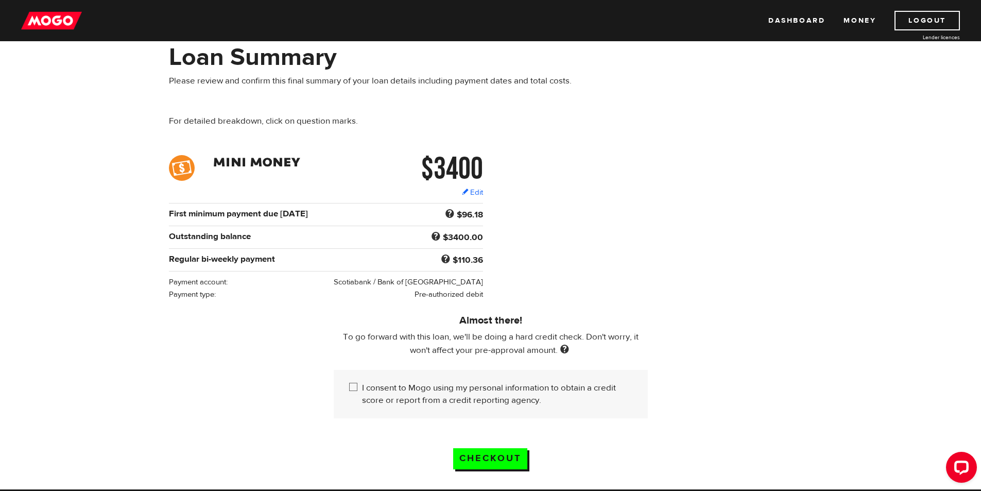
click at [355, 386] on input "I consent to Mogo using my personal information to obtain a credit score or rep…" at bounding box center [355, 387] width 13 height 13
checkbox input "true"
click at [492, 454] on input "Checkout" at bounding box center [490, 458] width 74 height 21
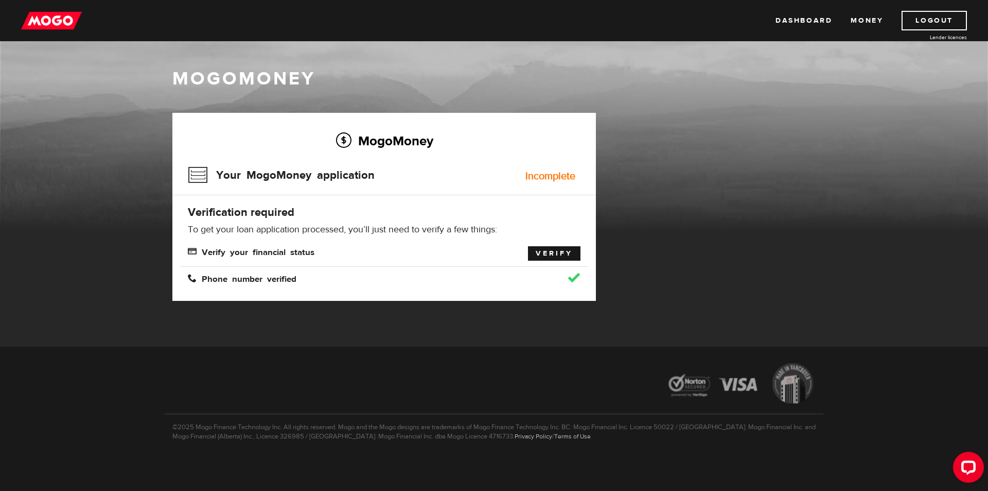
click at [560, 255] on link "Verify" at bounding box center [554, 253] width 53 height 14
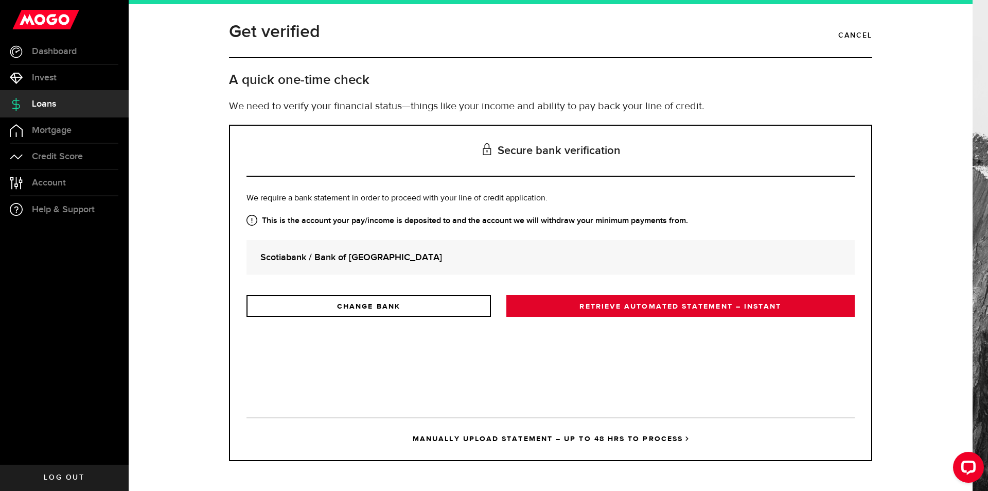
click at [628, 305] on link "RETRIEVE AUTOMATED STATEMENT – INSTANT" at bounding box center [680, 306] width 348 height 22
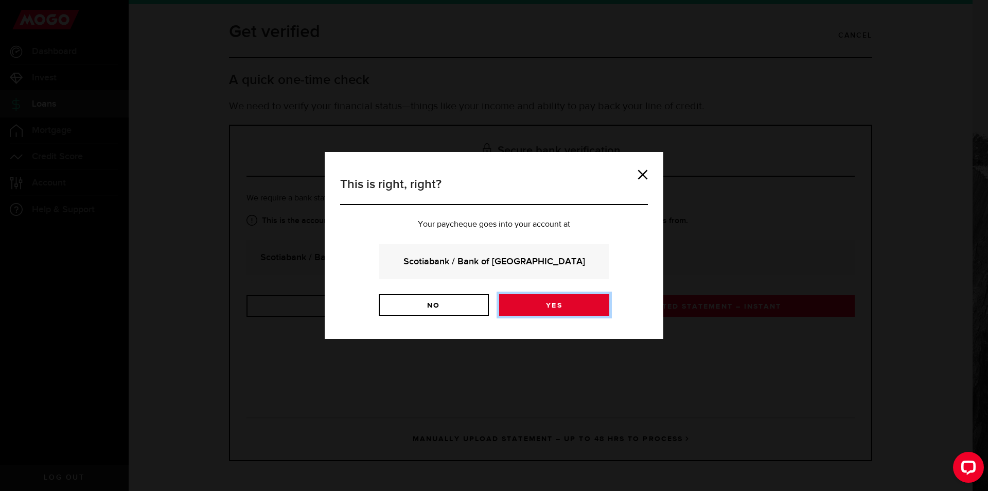
click at [553, 305] on link "Yes" at bounding box center [554, 305] width 110 height 22
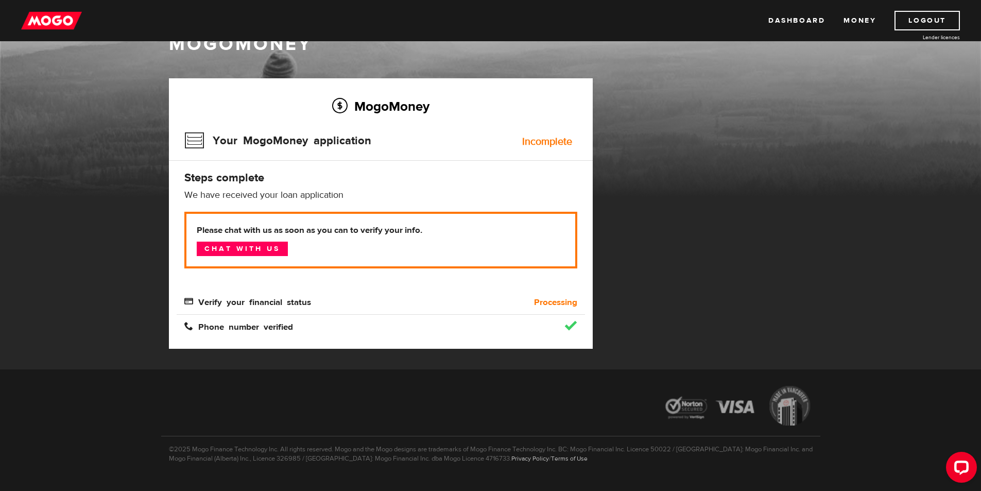
scroll to position [51, 0]
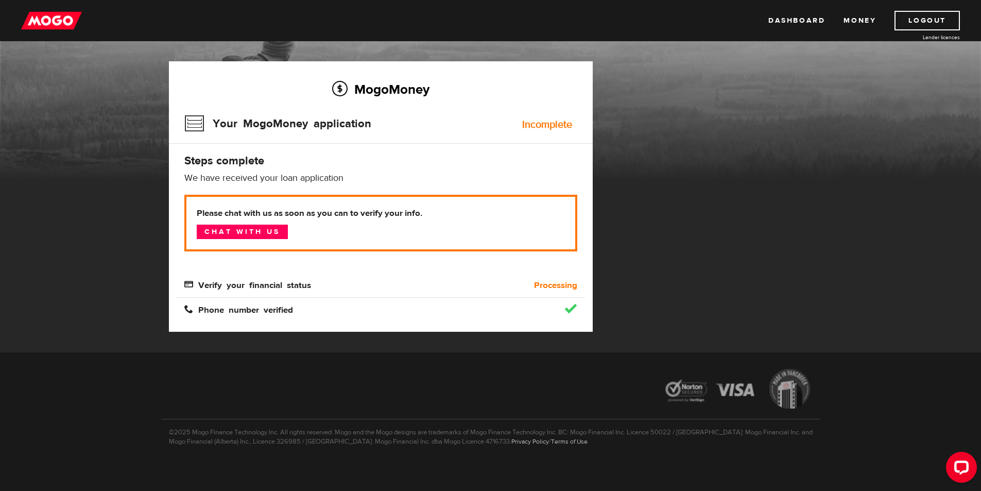
click at [559, 286] on b "Processing" at bounding box center [555, 285] width 43 height 12
click at [543, 119] on div "Incomplete" at bounding box center [547, 124] width 50 height 10
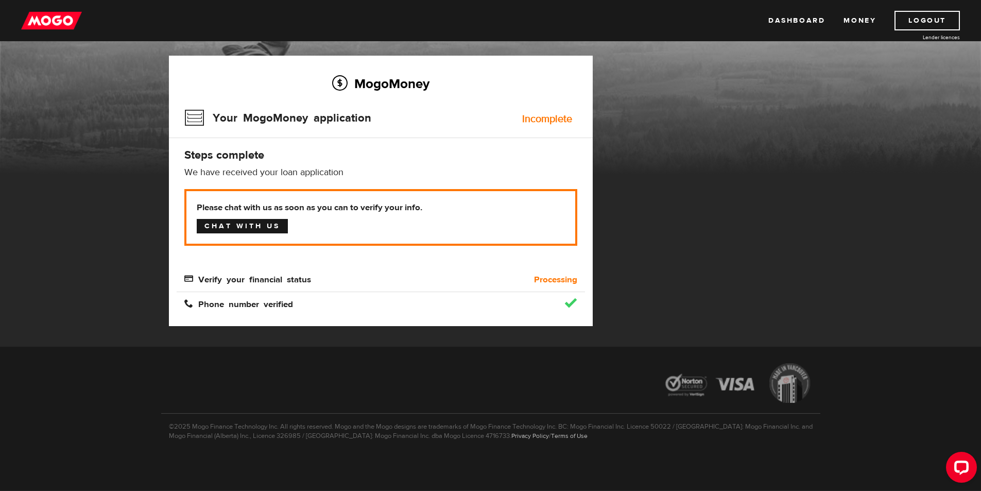
click at [277, 229] on link "Chat with us" at bounding box center [242, 226] width 91 height 14
click at [555, 282] on b "Processing" at bounding box center [555, 279] width 43 height 12
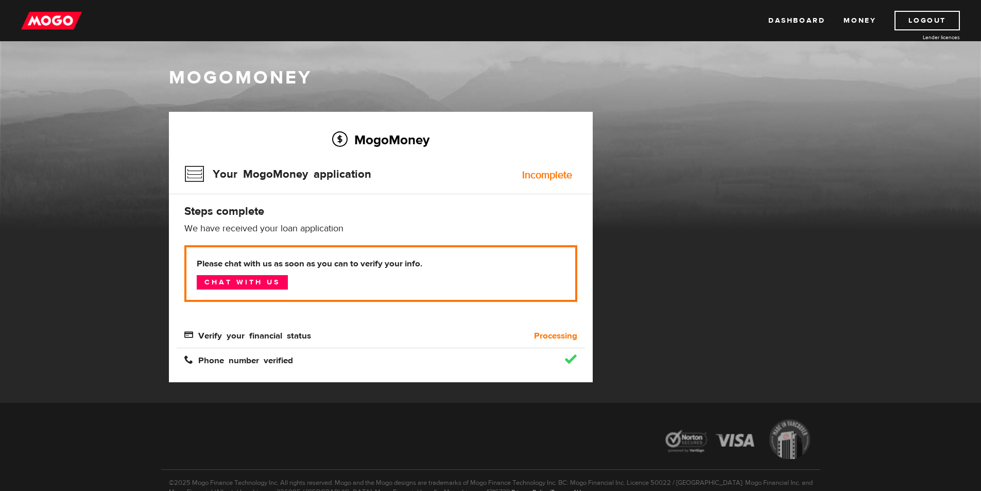
scroll to position [0, 0]
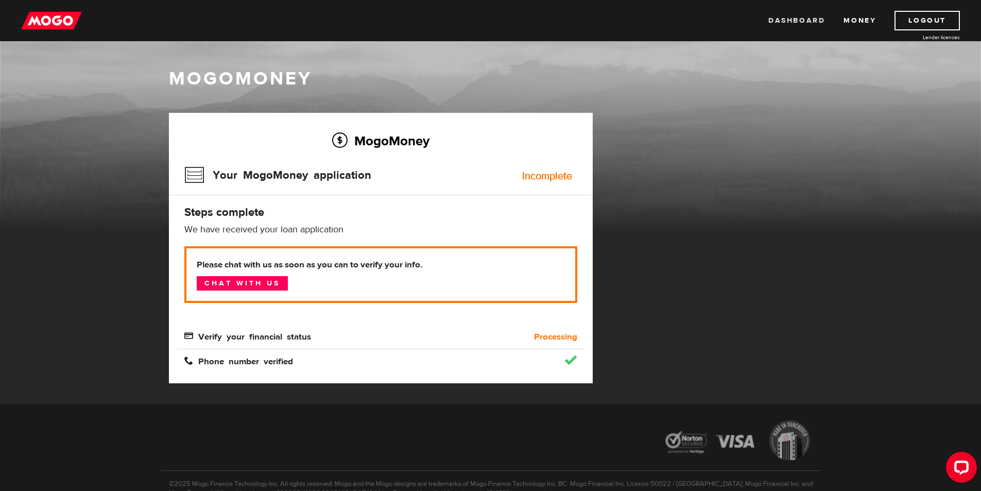
click at [793, 26] on link "Dashboard" at bounding box center [796, 21] width 57 height 20
click at [261, 285] on link "Chat with us" at bounding box center [242, 283] width 91 height 14
click at [466, 340] on div "Verify your financial status" at bounding box center [330, 336] width 306 height 12
click at [574, 337] on b "Processing" at bounding box center [555, 336] width 43 height 12
click at [399, 261] on b "Please chat with us as soon as you can to verify your info." at bounding box center [381, 264] width 368 height 12
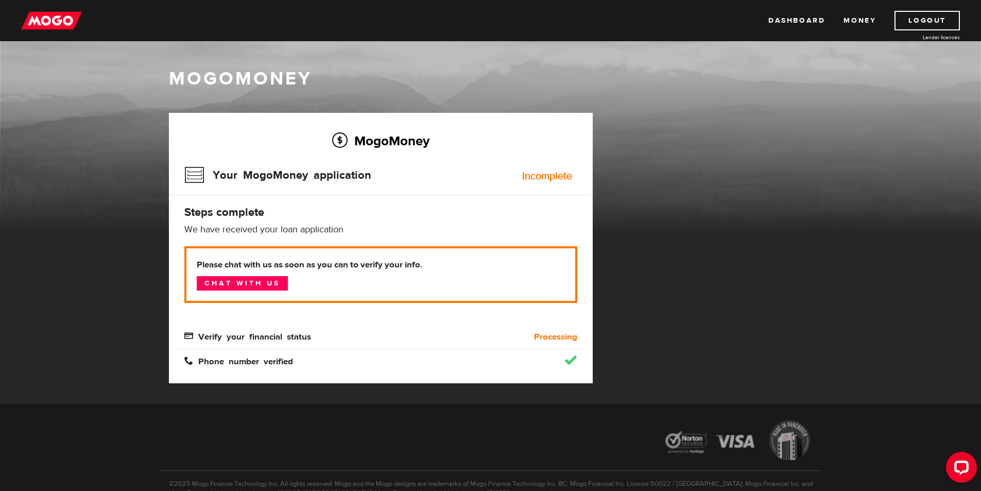
click at [556, 342] on b "Processing" at bounding box center [555, 336] width 43 height 12
click at [218, 335] on span "Verify your financial status" at bounding box center [247, 335] width 127 height 9
click at [212, 186] on h3 "Your MogoMoney application" at bounding box center [277, 175] width 187 height 27
click at [780, 25] on link "Dashboard" at bounding box center [796, 21] width 57 height 20
